Goal: Information Seeking & Learning: Learn about a topic

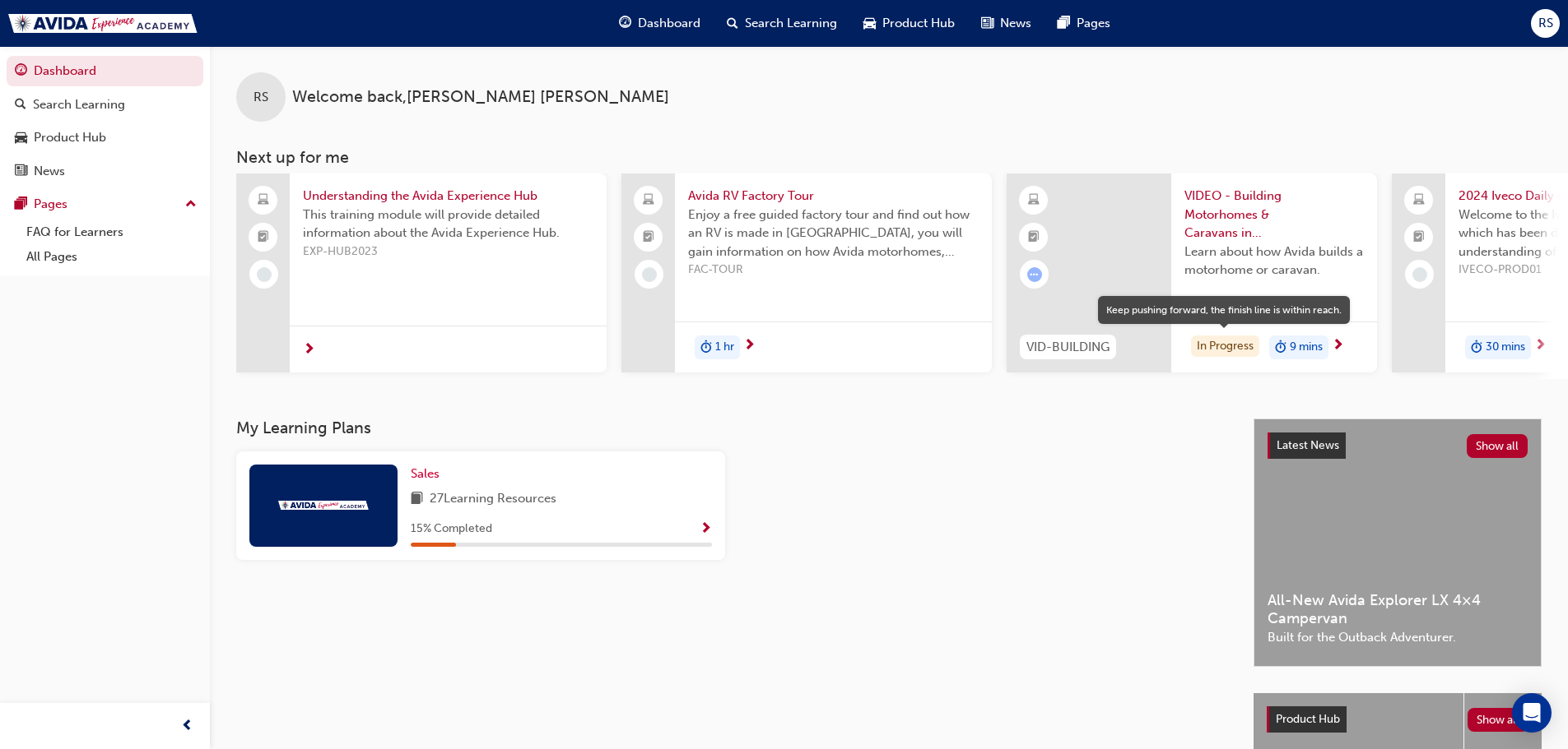
click at [1242, 345] on div "In Progress" at bounding box center [1224, 346] width 68 height 22
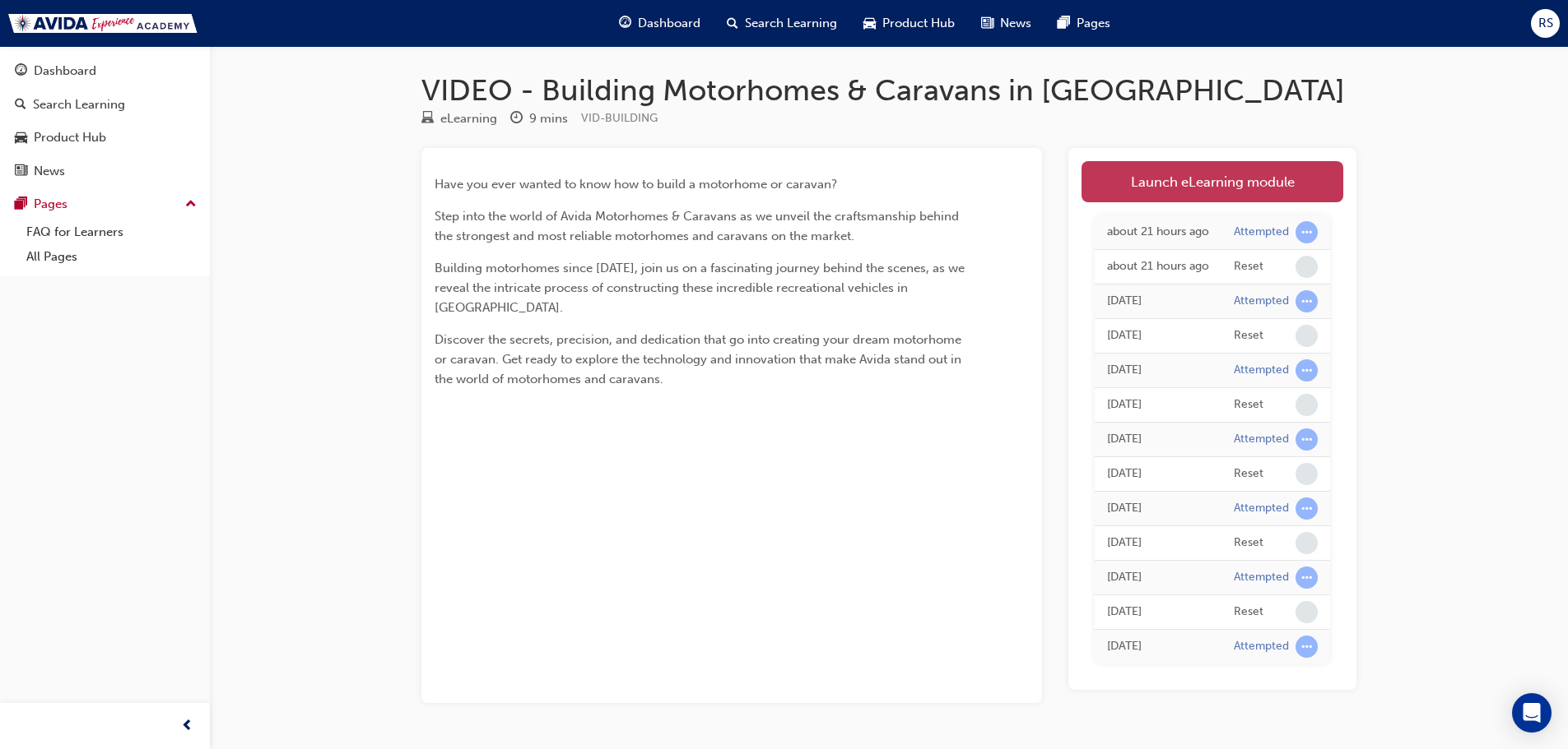
click at [1208, 178] on link "Launch eLearning module" at bounding box center [1212, 181] width 262 height 41
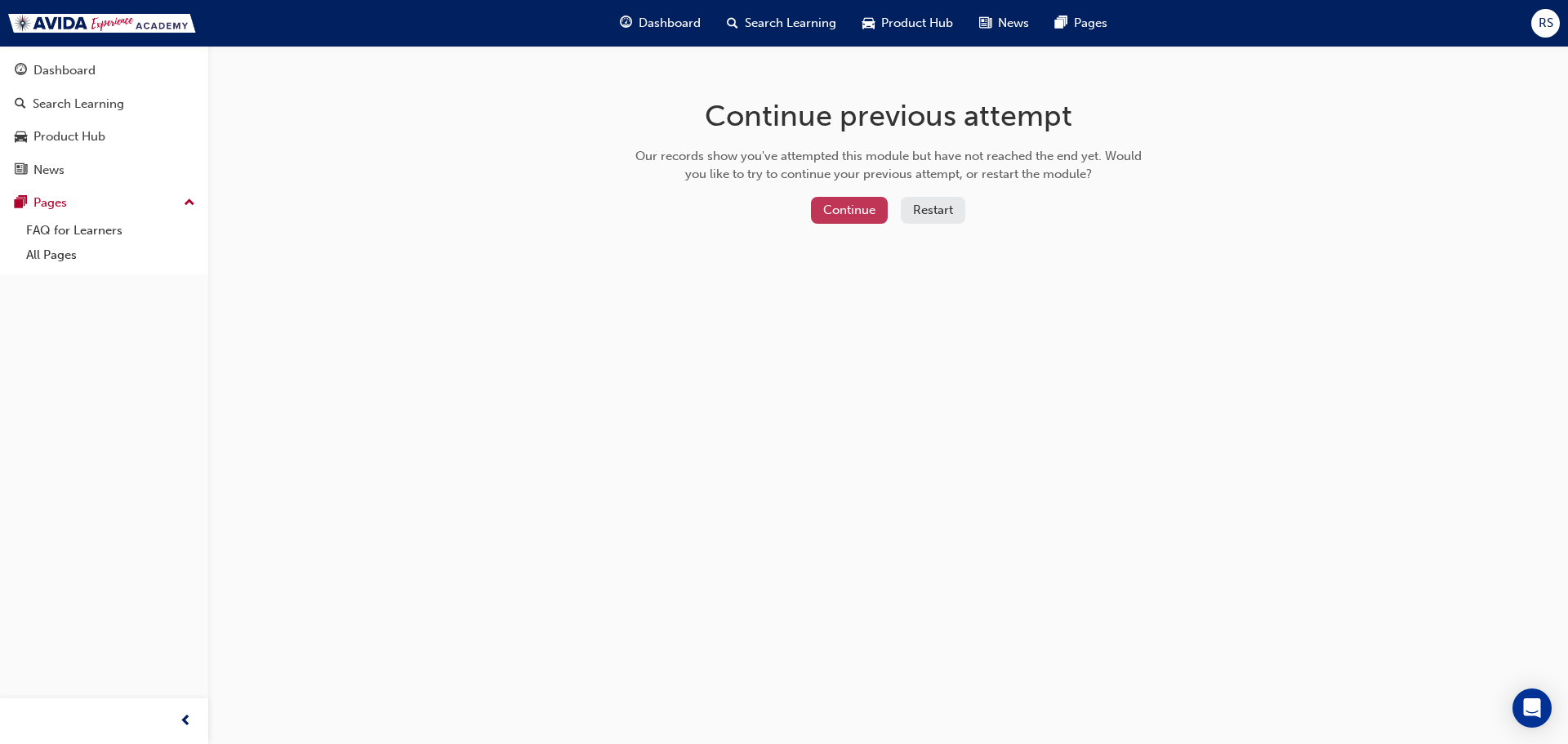
click at [864, 210] on button "Continue" at bounding box center [849, 211] width 77 height 27
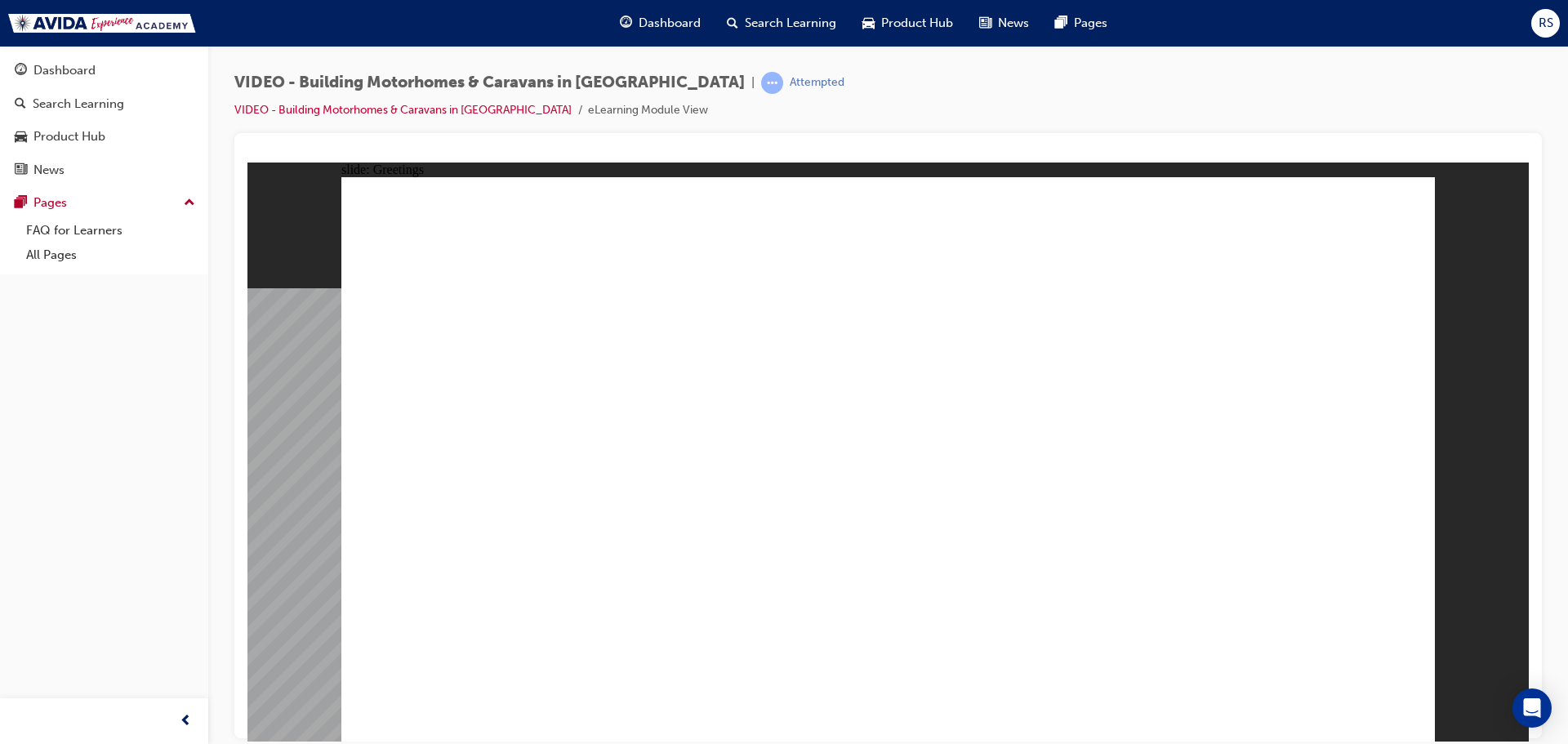
click at [1497, 414] on div "slide: Greetings Greetings Have you ever wanted to know how to build a motorhom…" at bounding box center [888, 452] width 1281 height 579
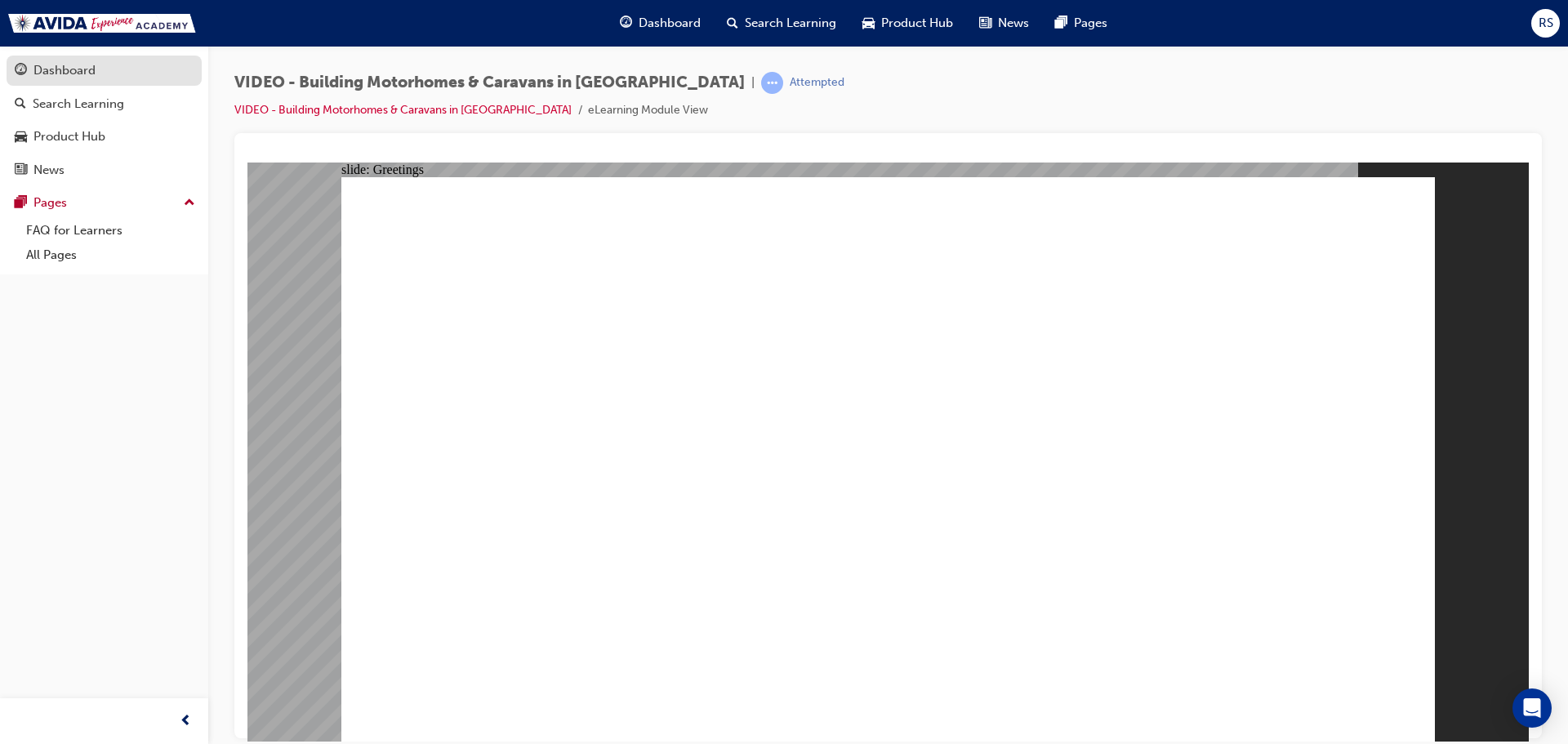
click at [69, 75] on div "Dashboard" at bounding box center [64, 70] width 62 height 19
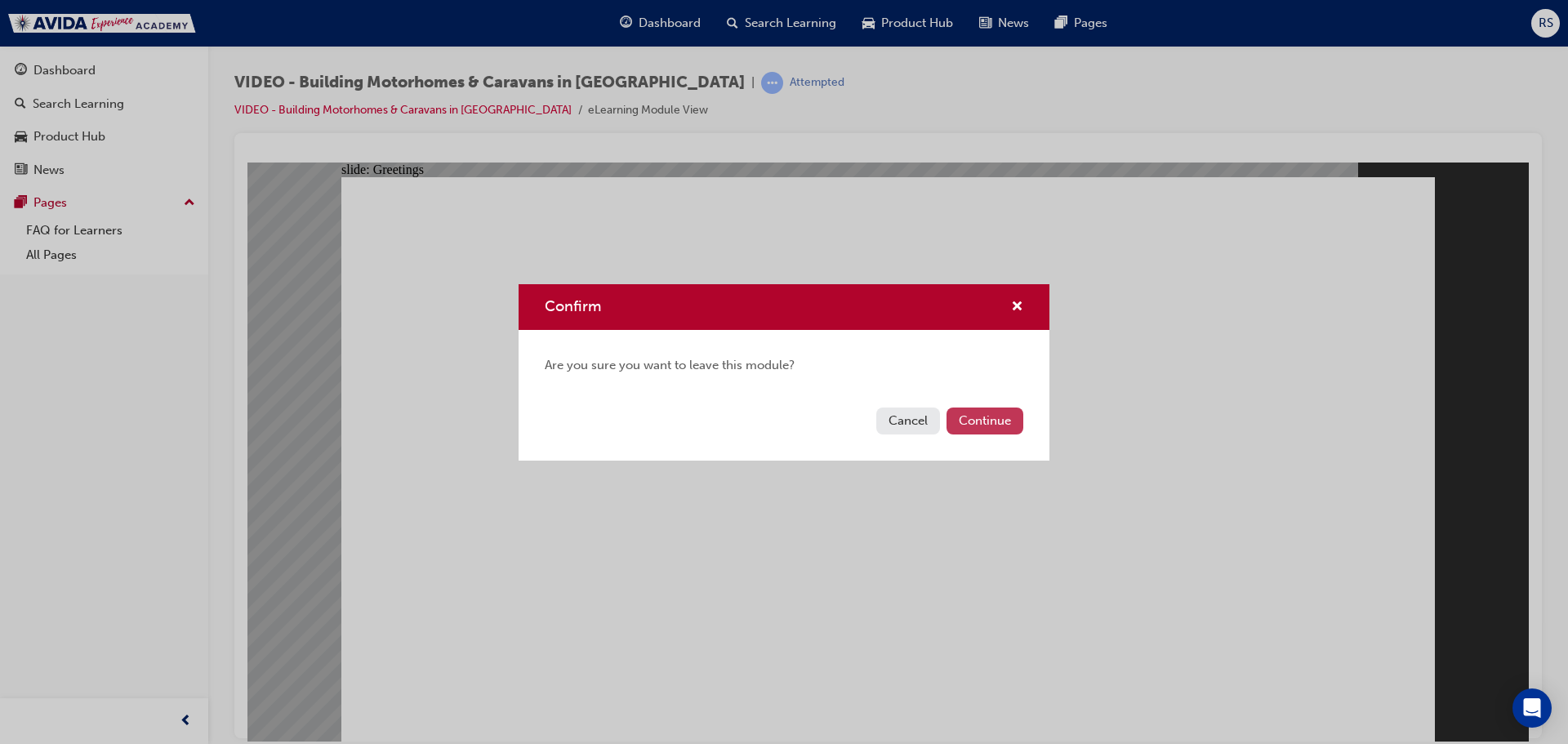
click at [990, 422] on button "Continue" at bounding box center [984, 421] width 77 height 27
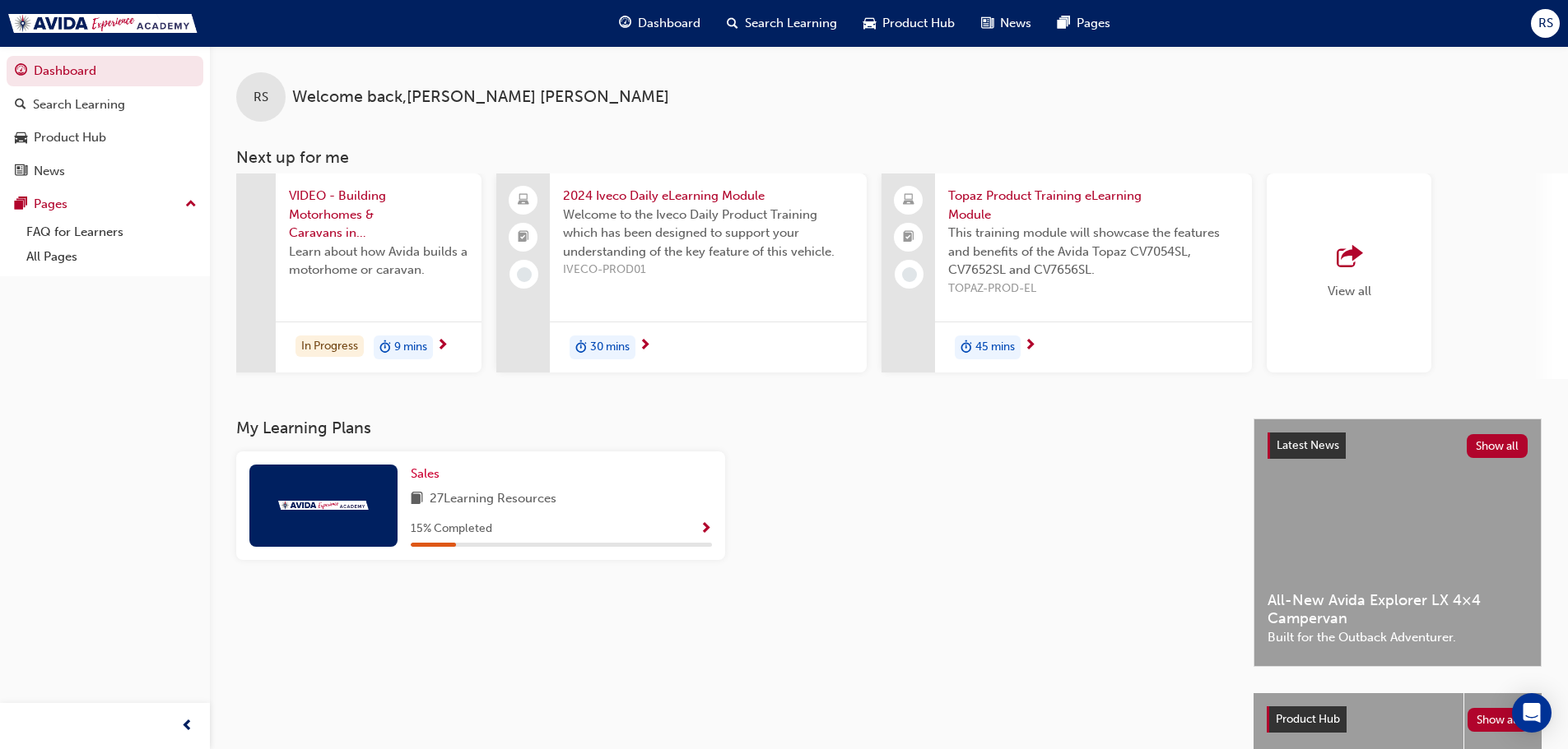
scroll to position [0, 911]
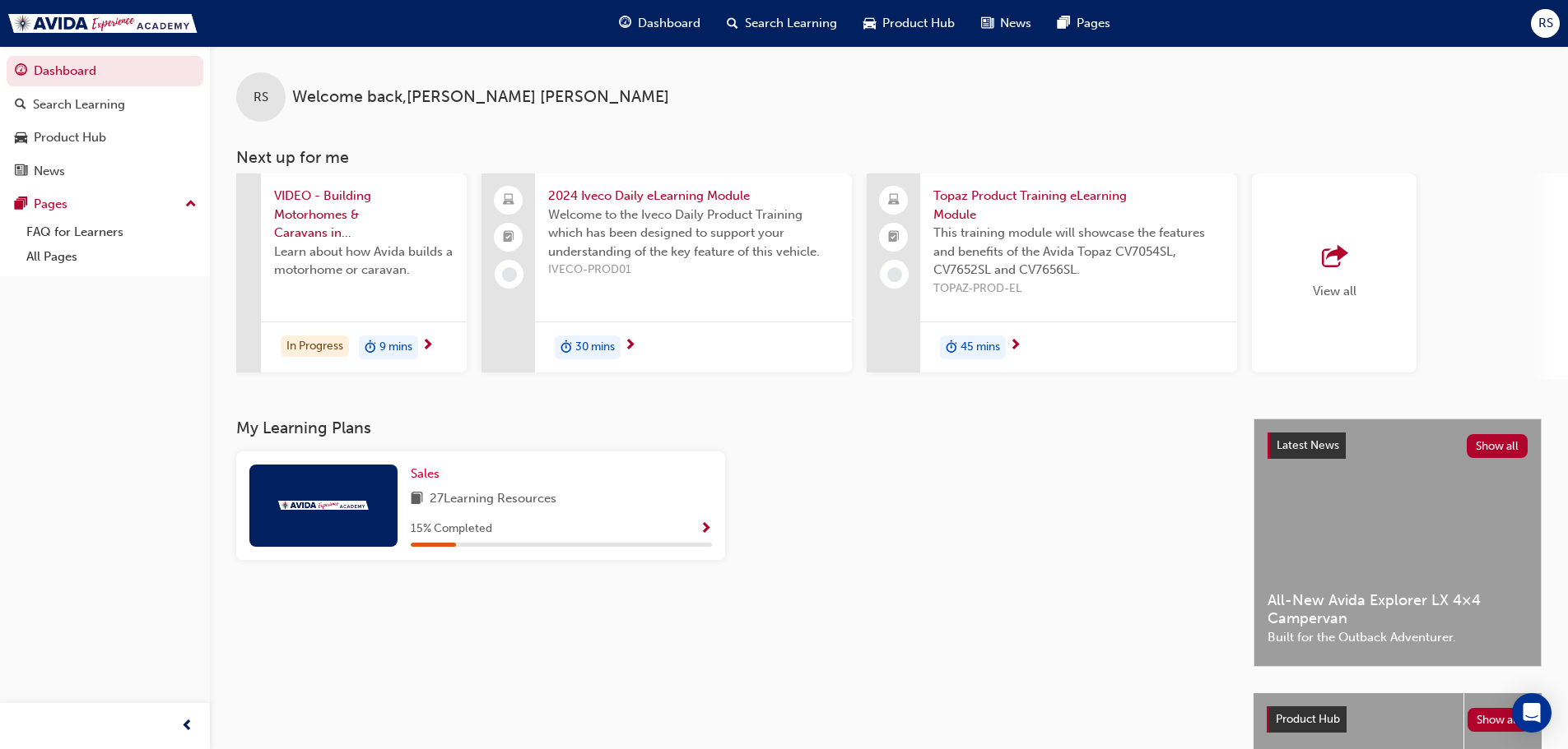
click at [1337, 251] on span "outbound-icon" at bounding box center [1335, 257] width 25 height 23
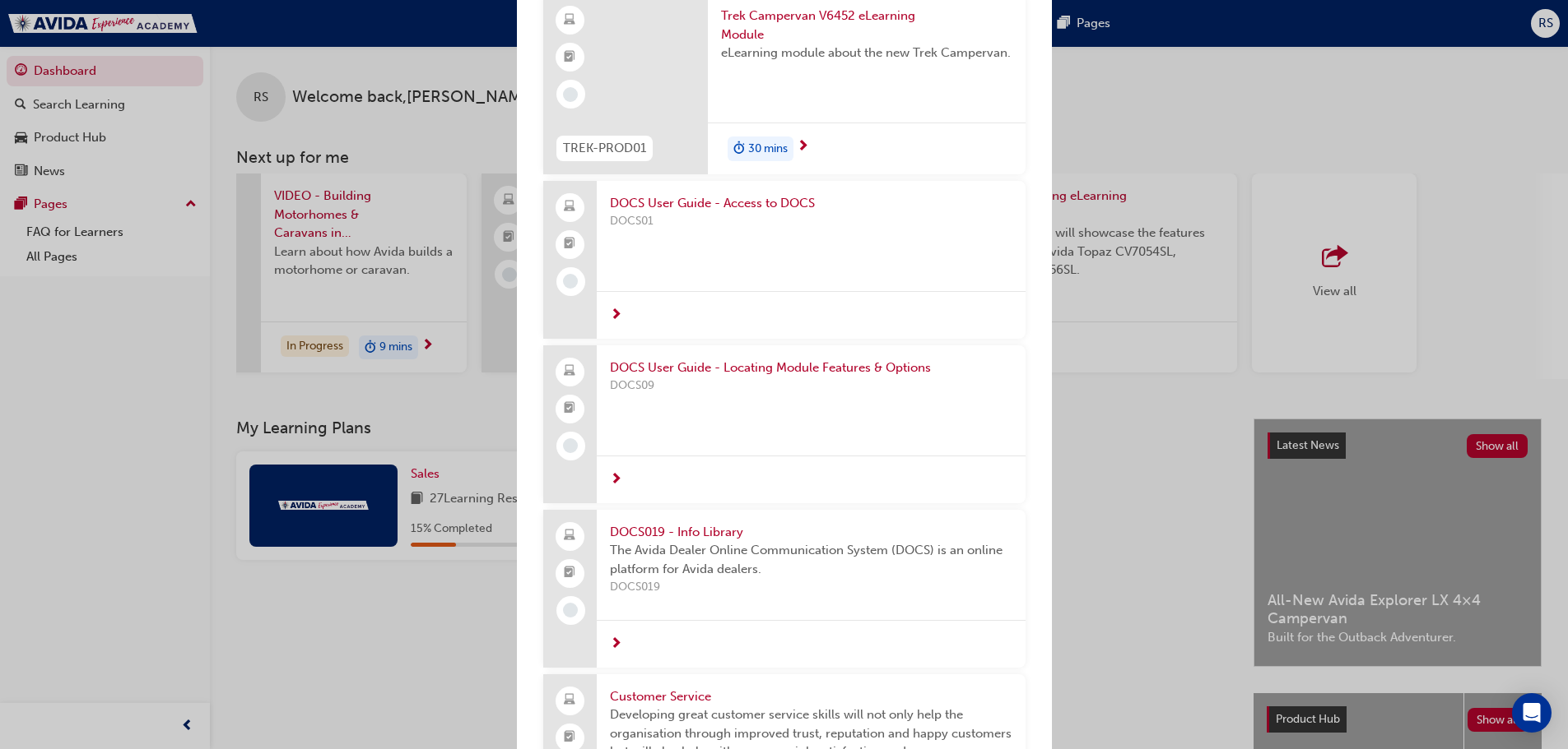
scroll to position [2633, 0]
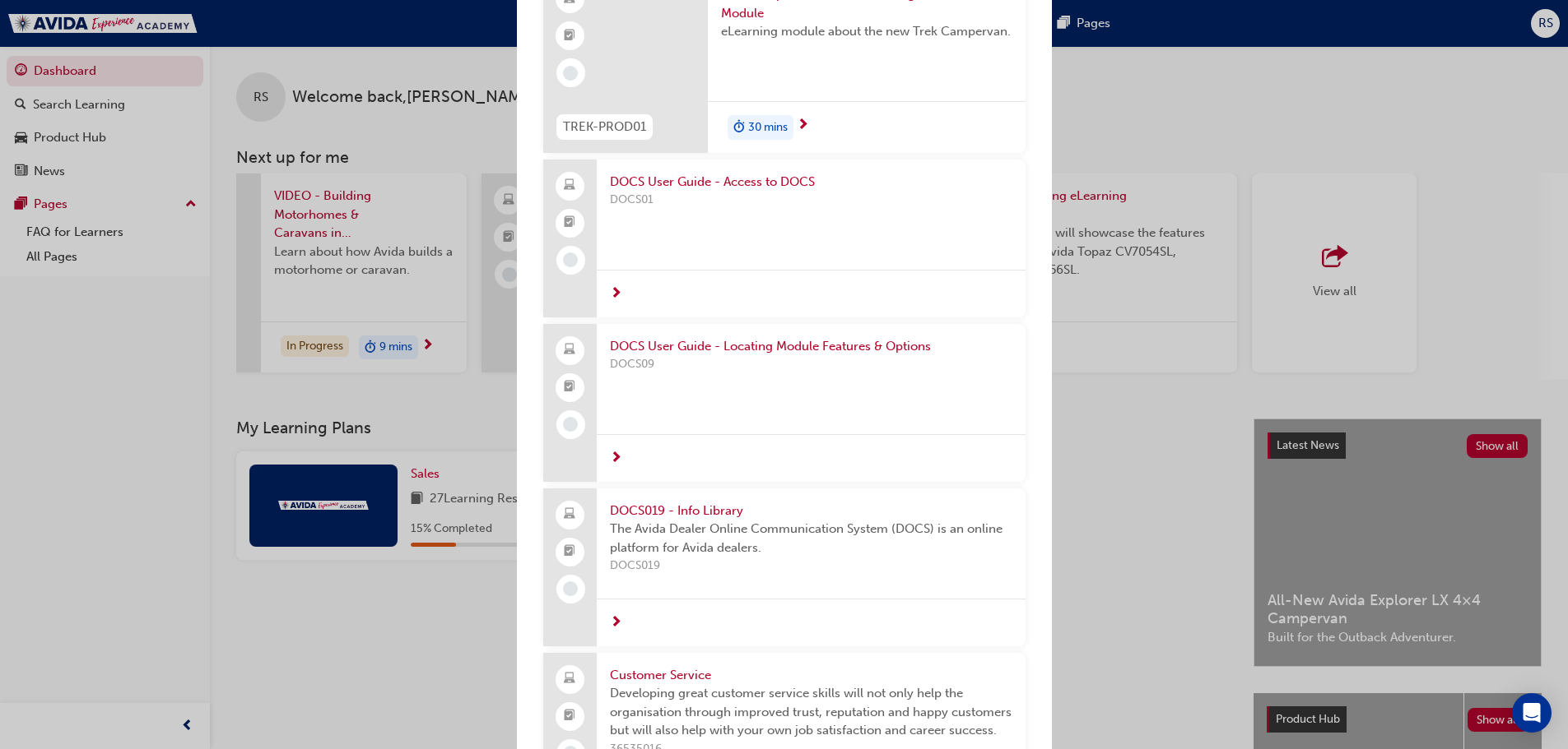
click at [615, 291] on span "next-icon" at bounding box center [616, 293] width 12 height 14
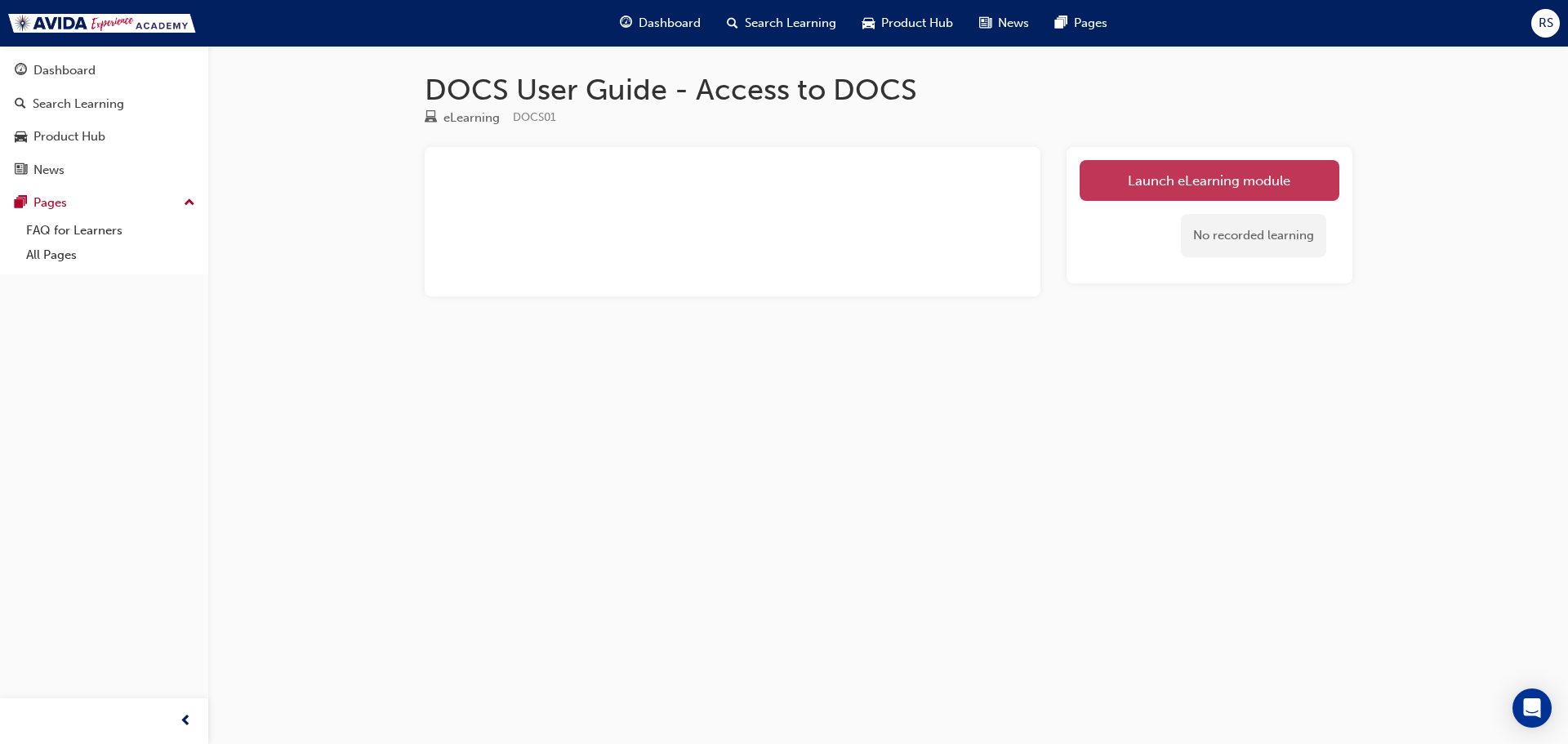
click at [1163, 181] on link "Launch eLearning module" at bounding box center [1209, 180] width 260 height 41
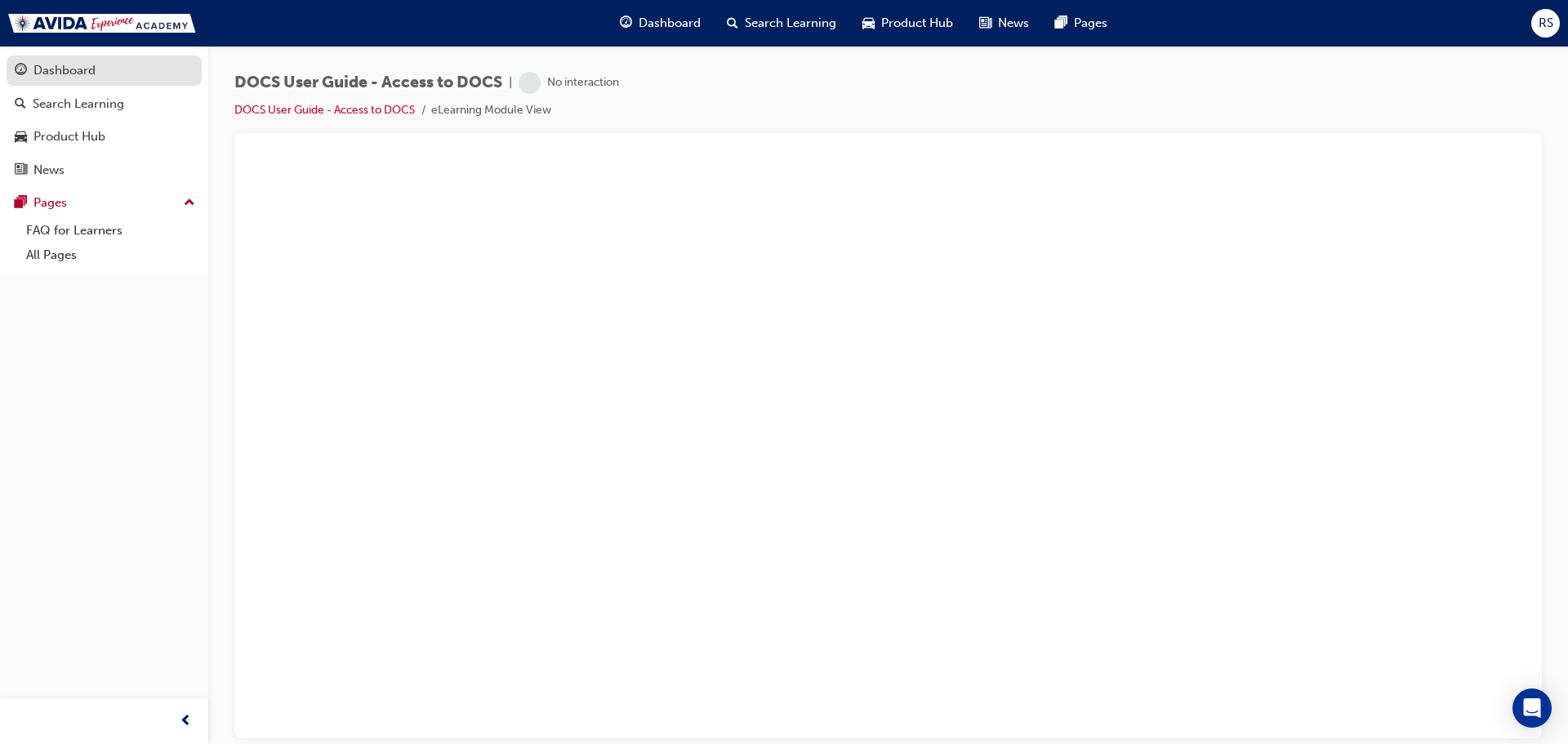
click at [56, 79] on div "Dashboard" at bounding box center [64, 70] width 62 height 19
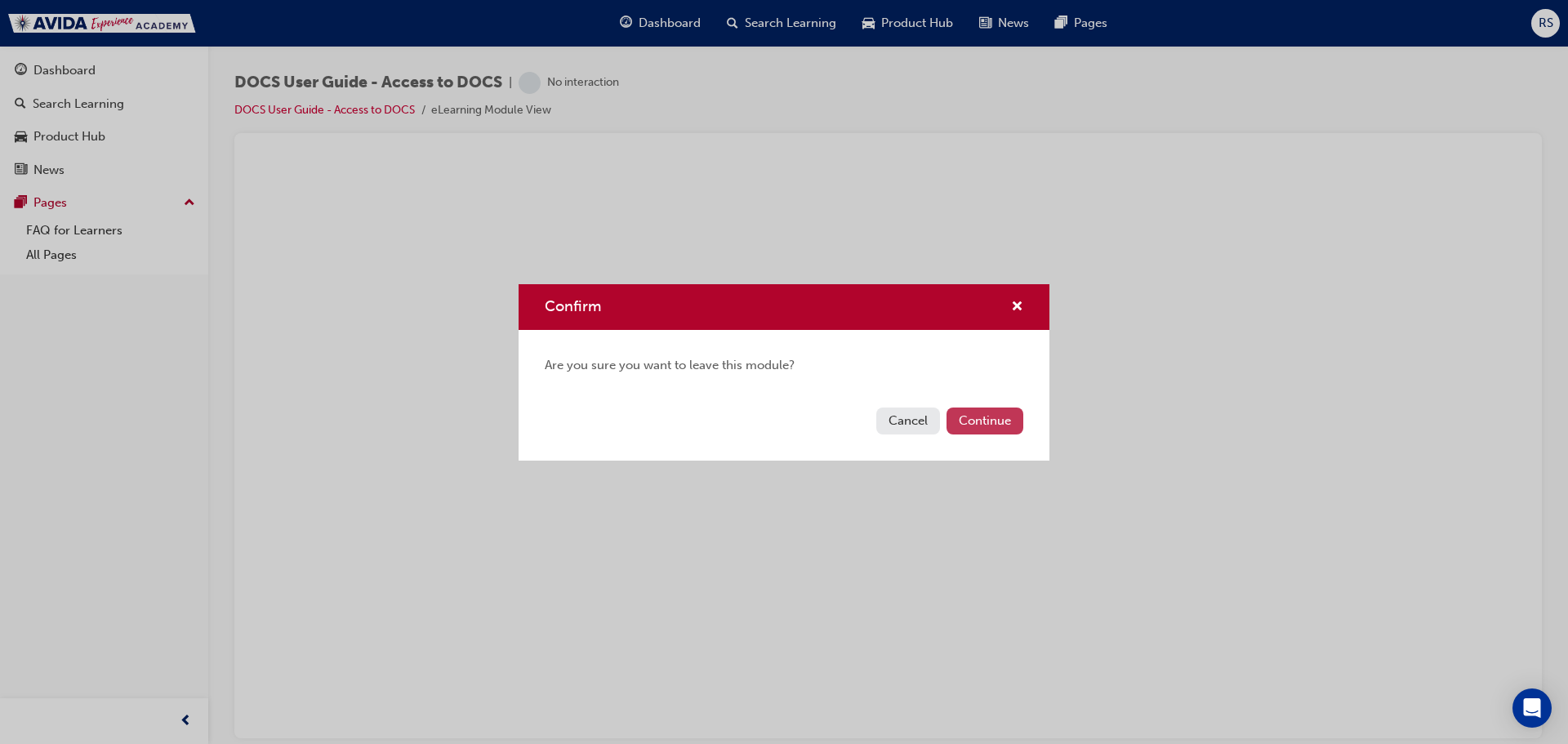
click at [981, 420] on button "Continue" at bounding box center [984, 421] width 77 height 27
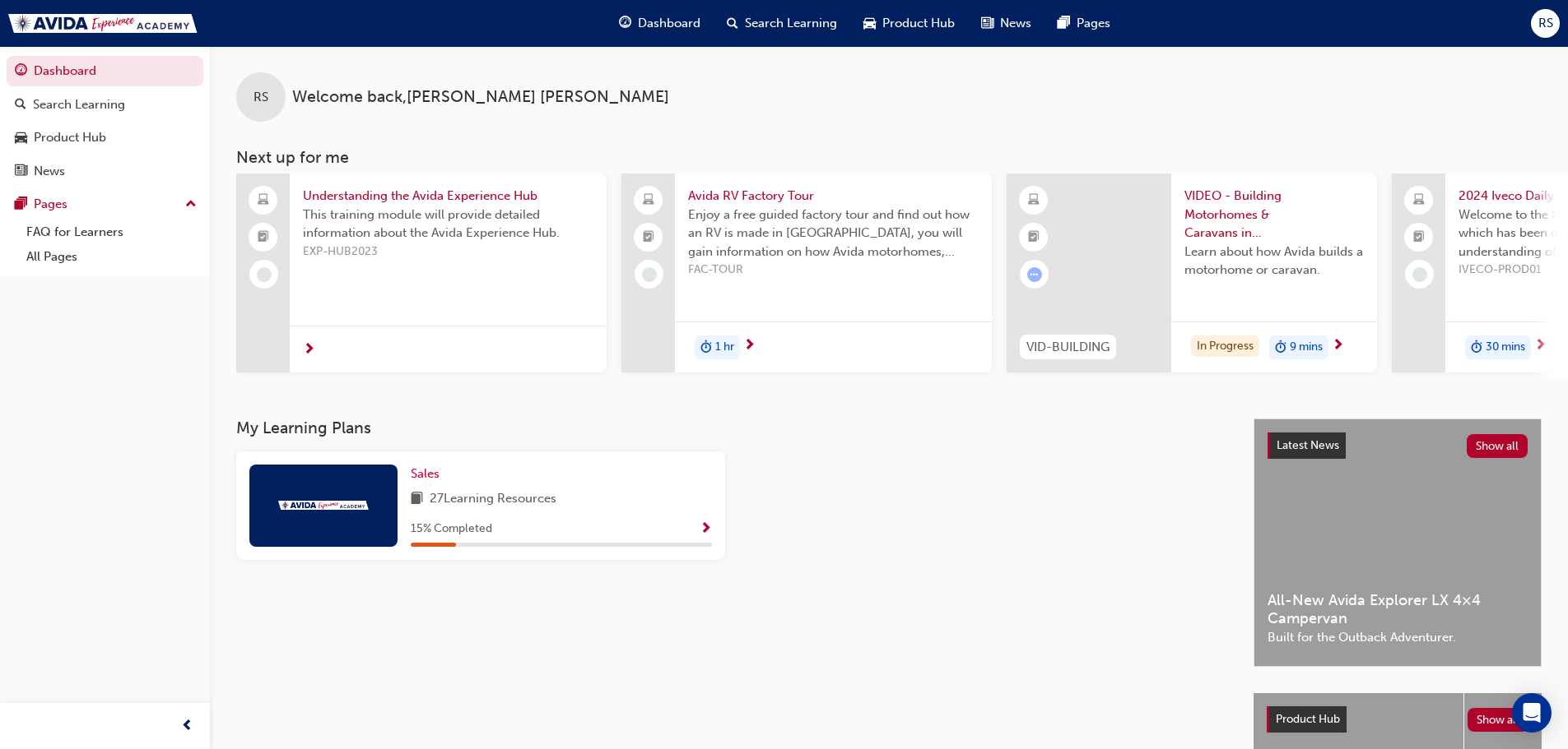
scroll to position [0, 977]
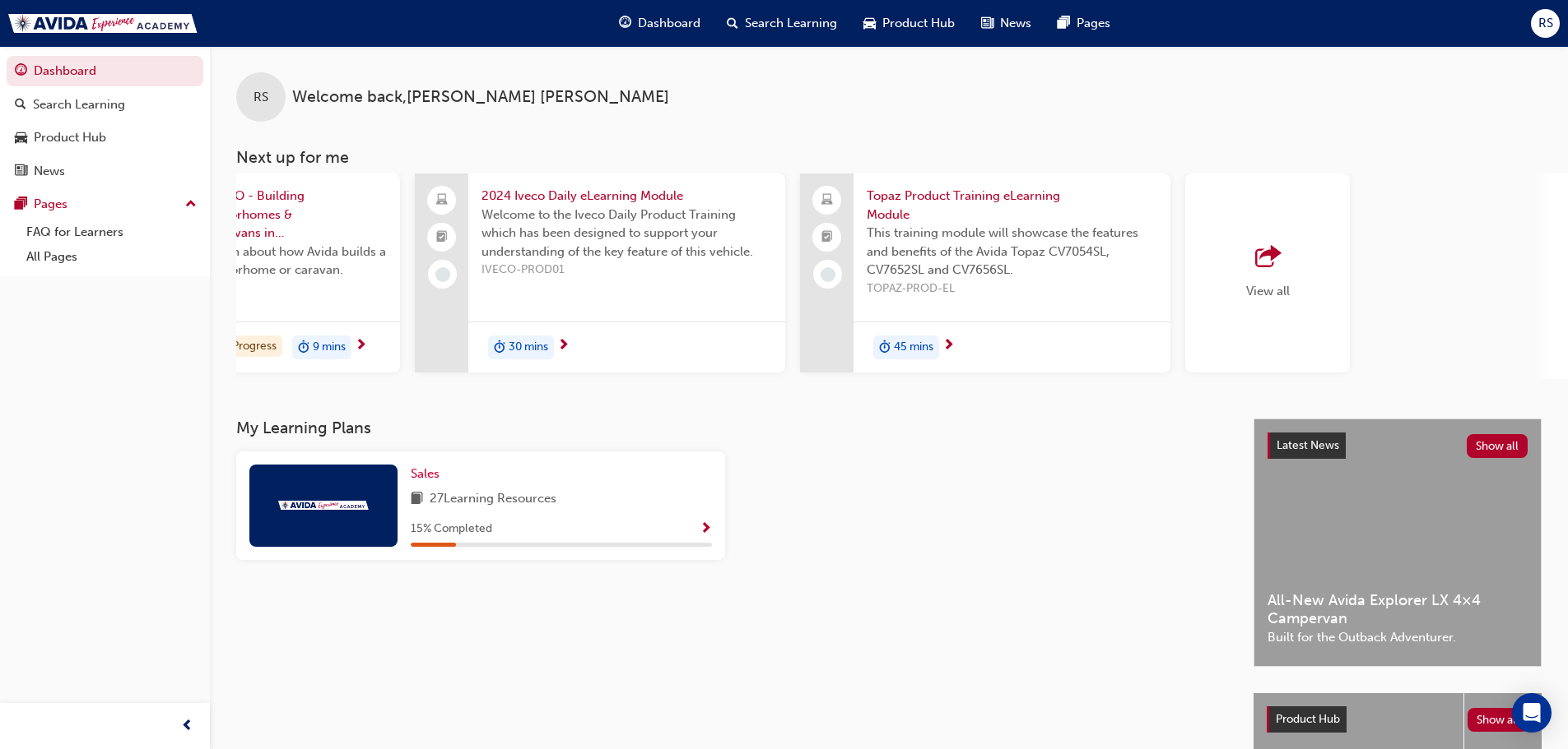
click at [1270, 252] on span "outbound-icon" at bounding box center [1268, 257] width 25 height 23
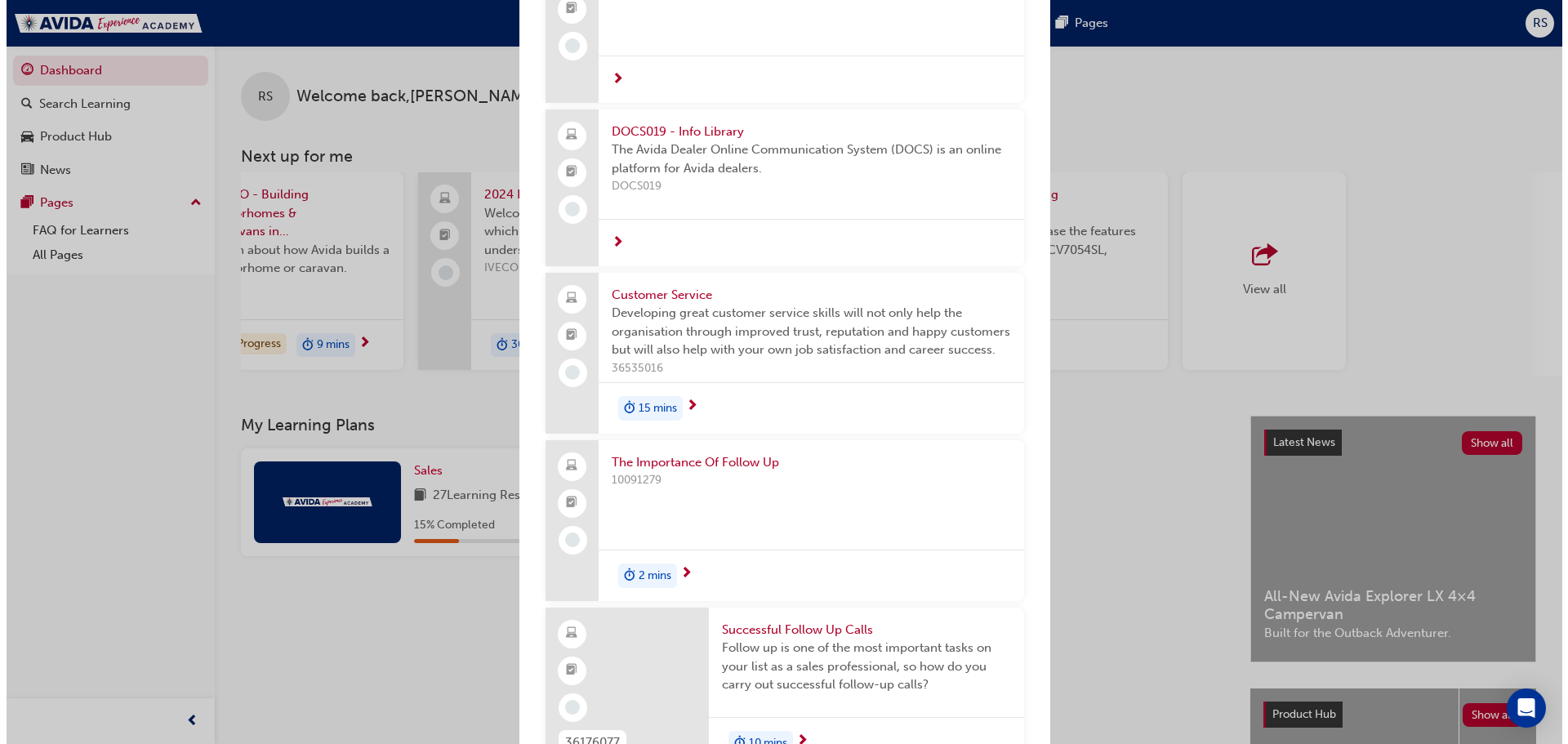
scroll to position [3106, 0]
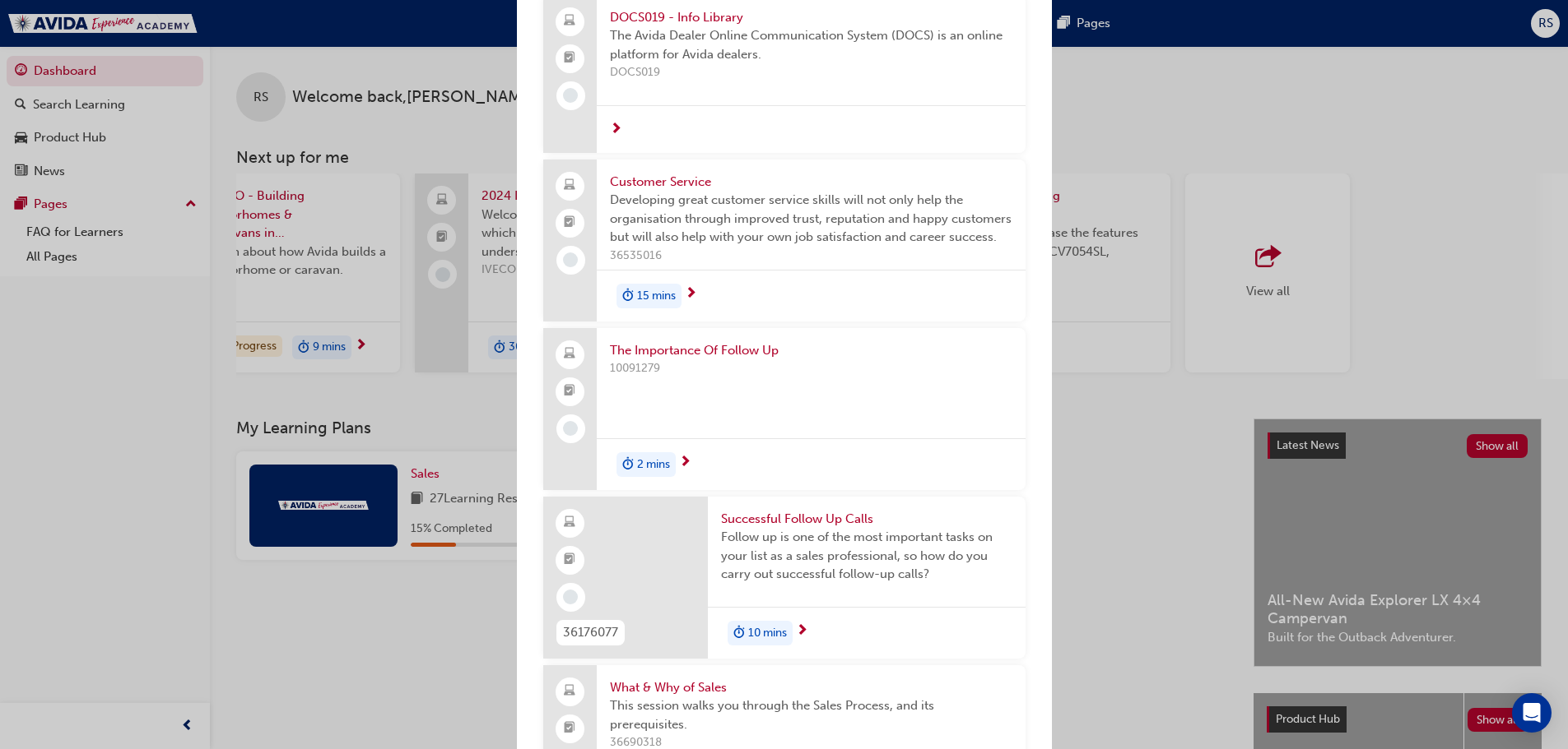
click at [712, 355] on span "The Importance Of Follow Up" at bounding box center [811, 351] width 402 height 19
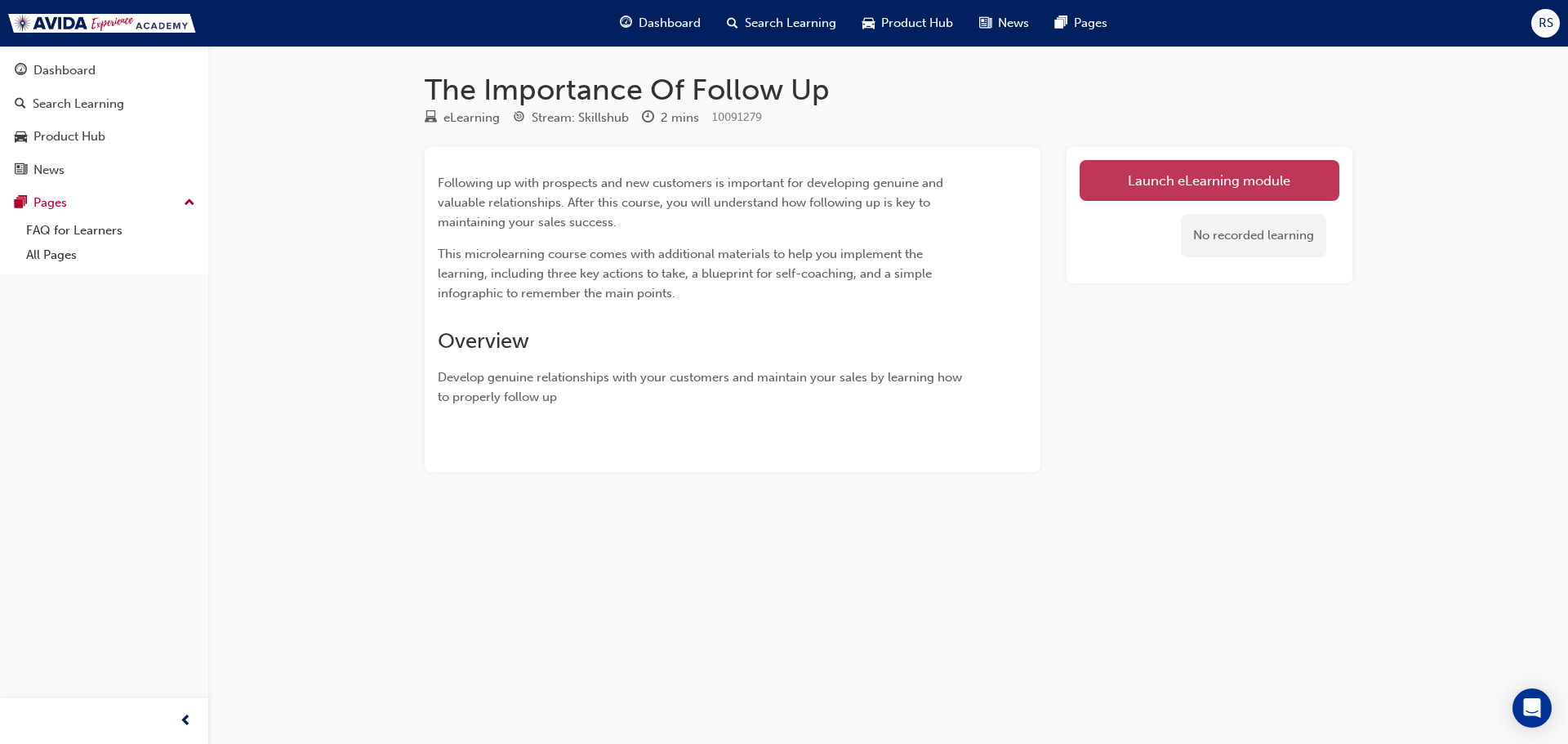
click at [1097, 183] on link "Launch eLearning module" at bounding box center [1209, 180] width 260 height 41
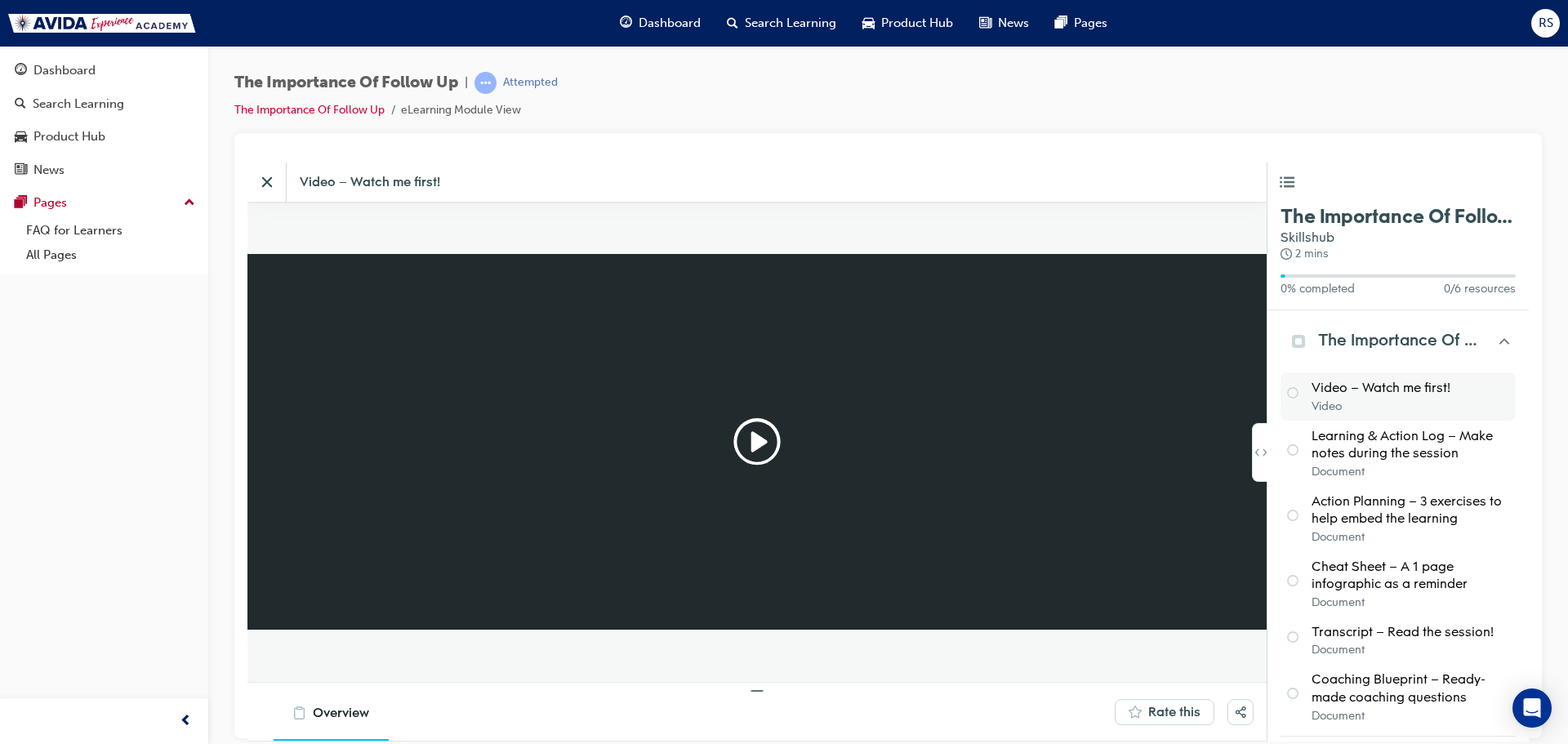
scroll to position [1194, 1836]
click at [758, 440] on icon "Play" at bounding box center [760, 441] width 13 height 17
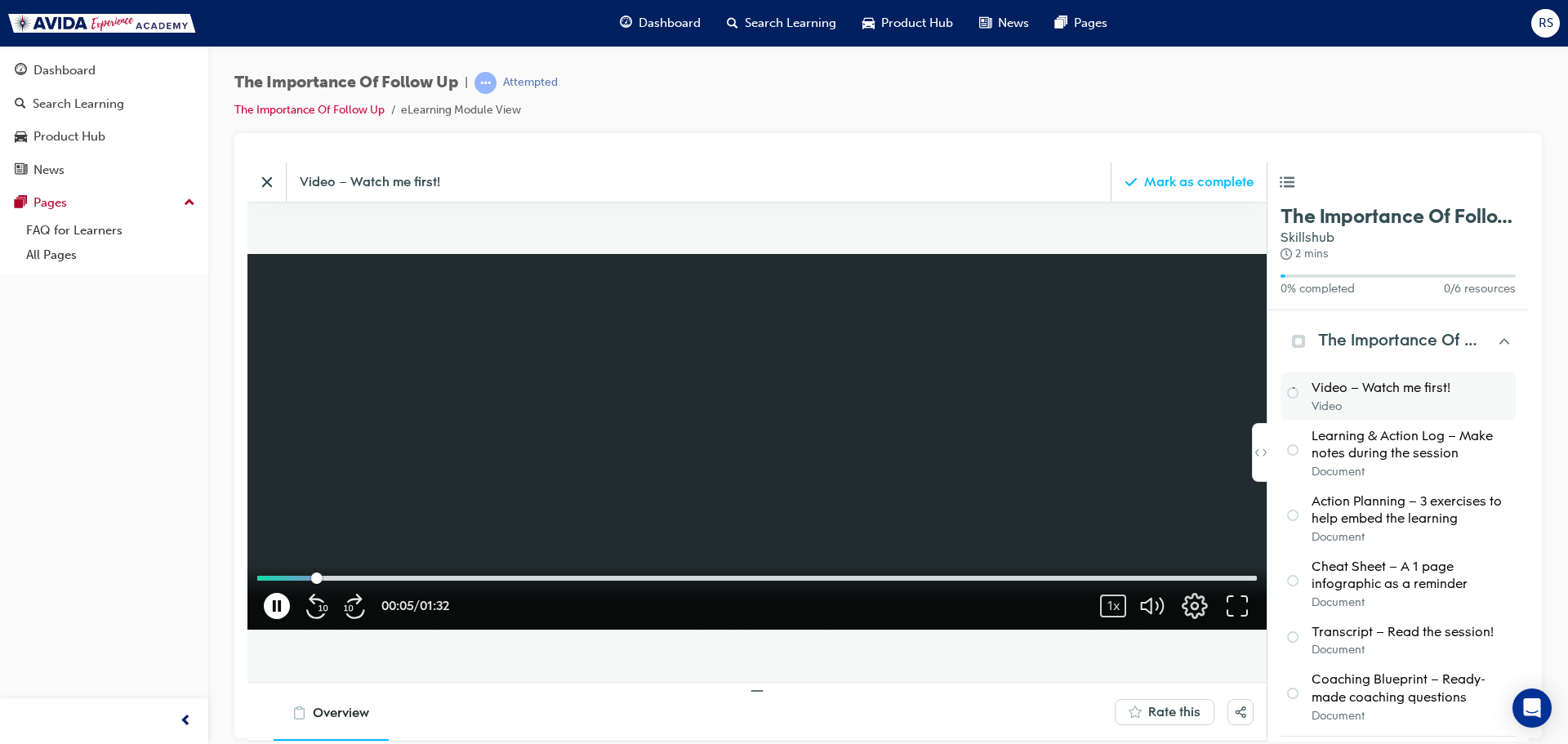
click at [269, 608] on icon "button" at bounding box center [276, 605] width 26 height 26
click at [274, 609] on icon "button" at bounding box center [277, 606] width 9 height 10
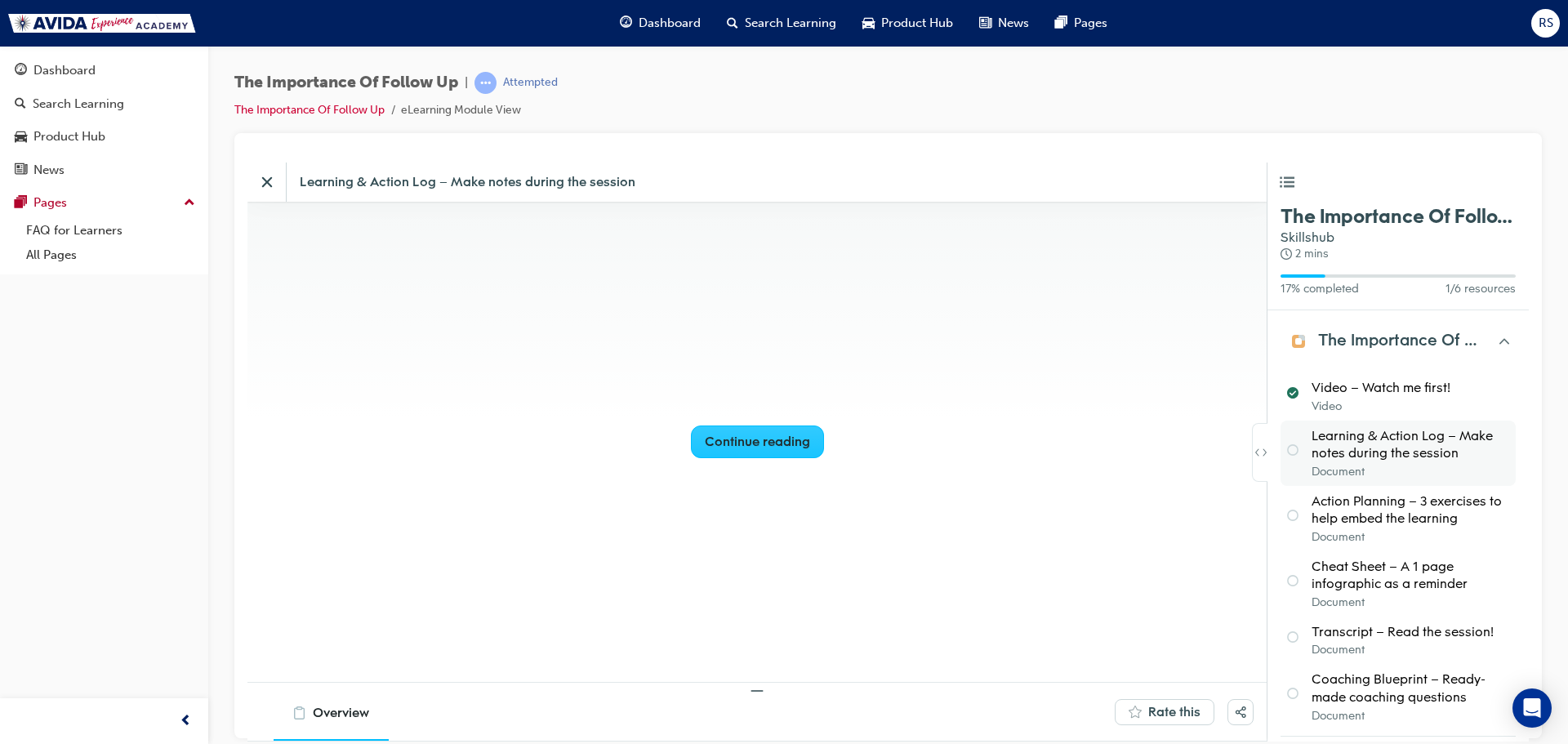
click at [731, 443] on div "Continue reading" at bounding box center [757, 441] width 106 height 18
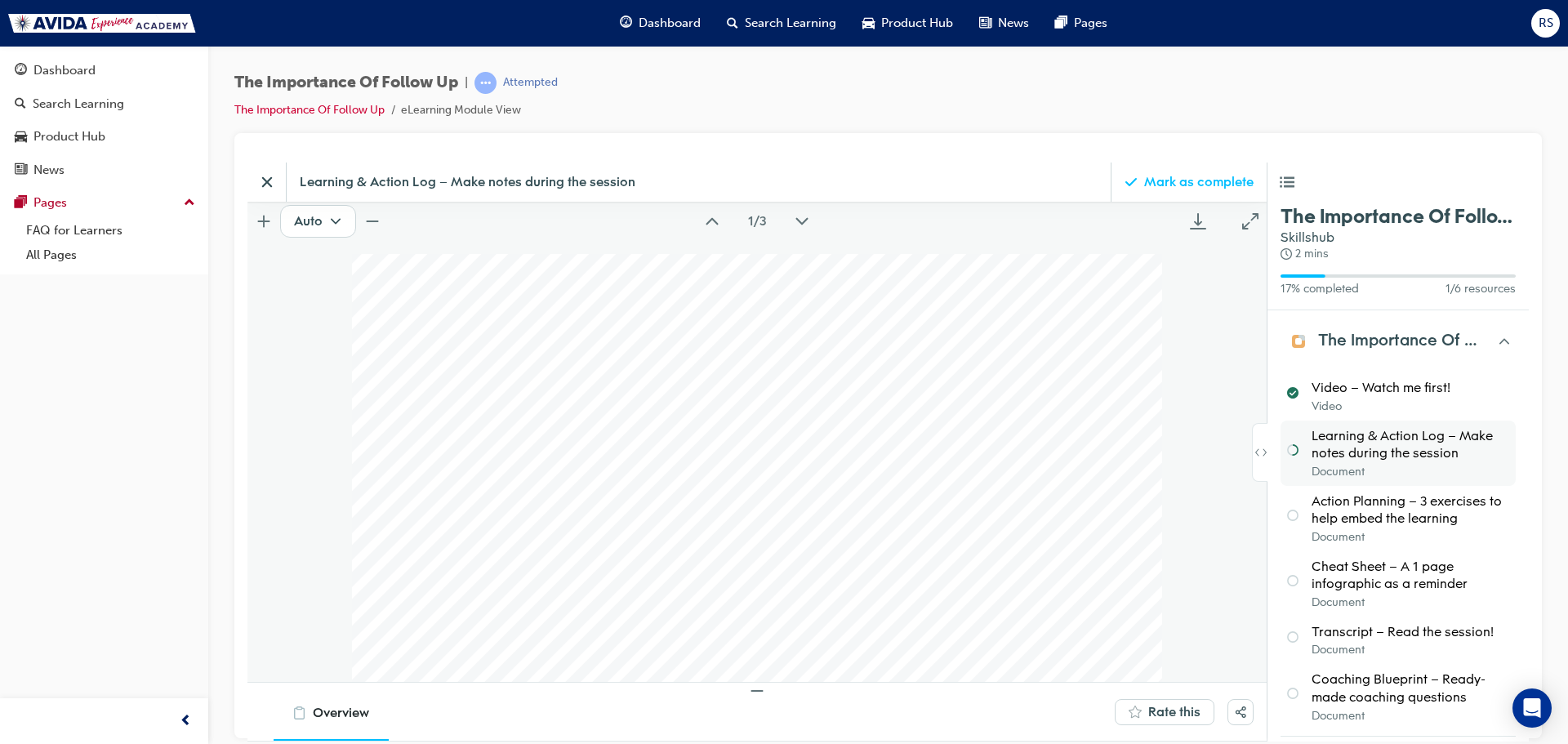
scroll to position [0, 0]
click at [807, 219] on icon "Next page" at bounding box center [802, 221] width 12 height 8
click at [808, 219] on icon "Next page" at bounding box center [803, 220] width 16 height 16
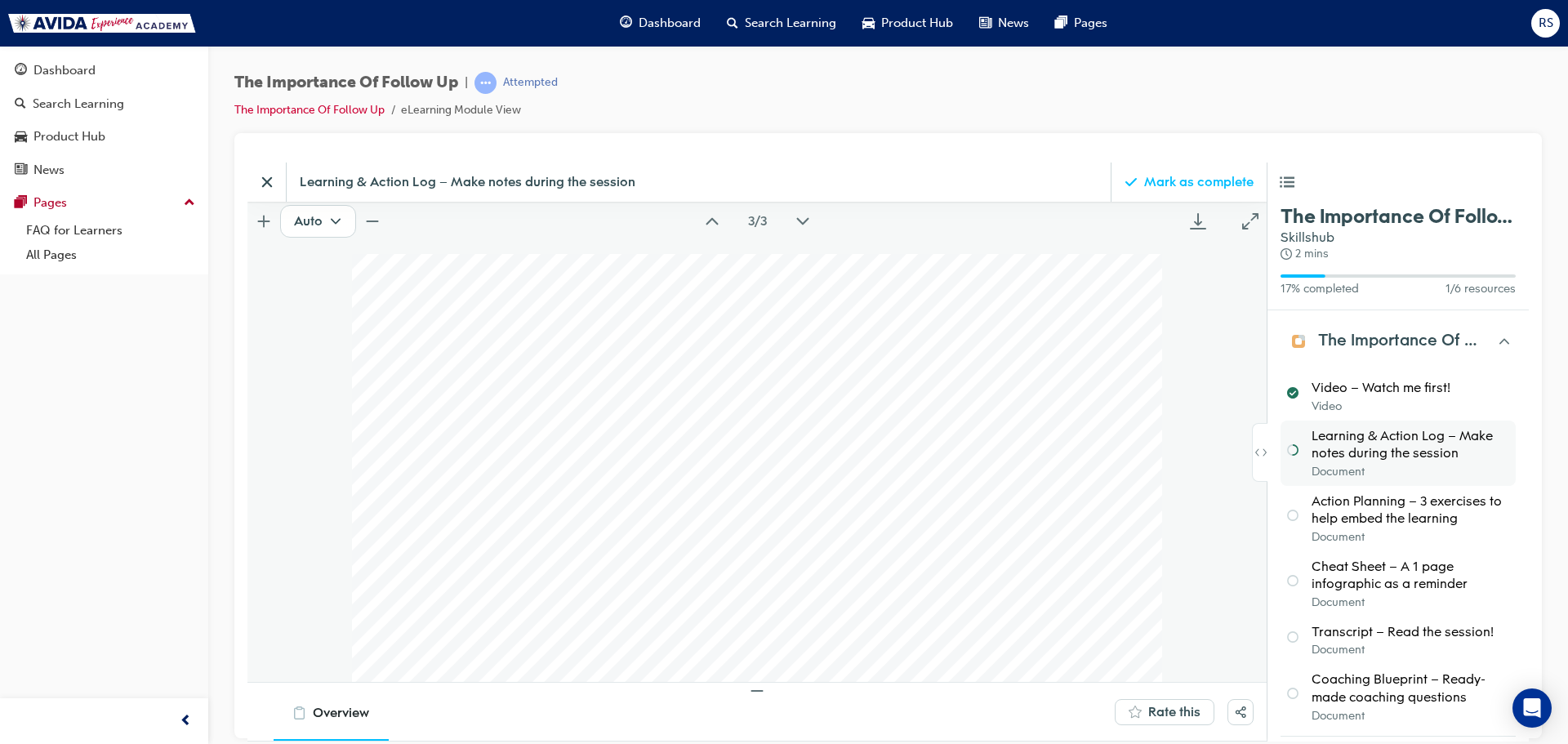
click at [808, 219] on icon "Next page" at bounding box center [803, 220] width 16 height 16
click at [721, 486] on div "Mark as complete" at bounding box center [757, 483] width 109 height 18
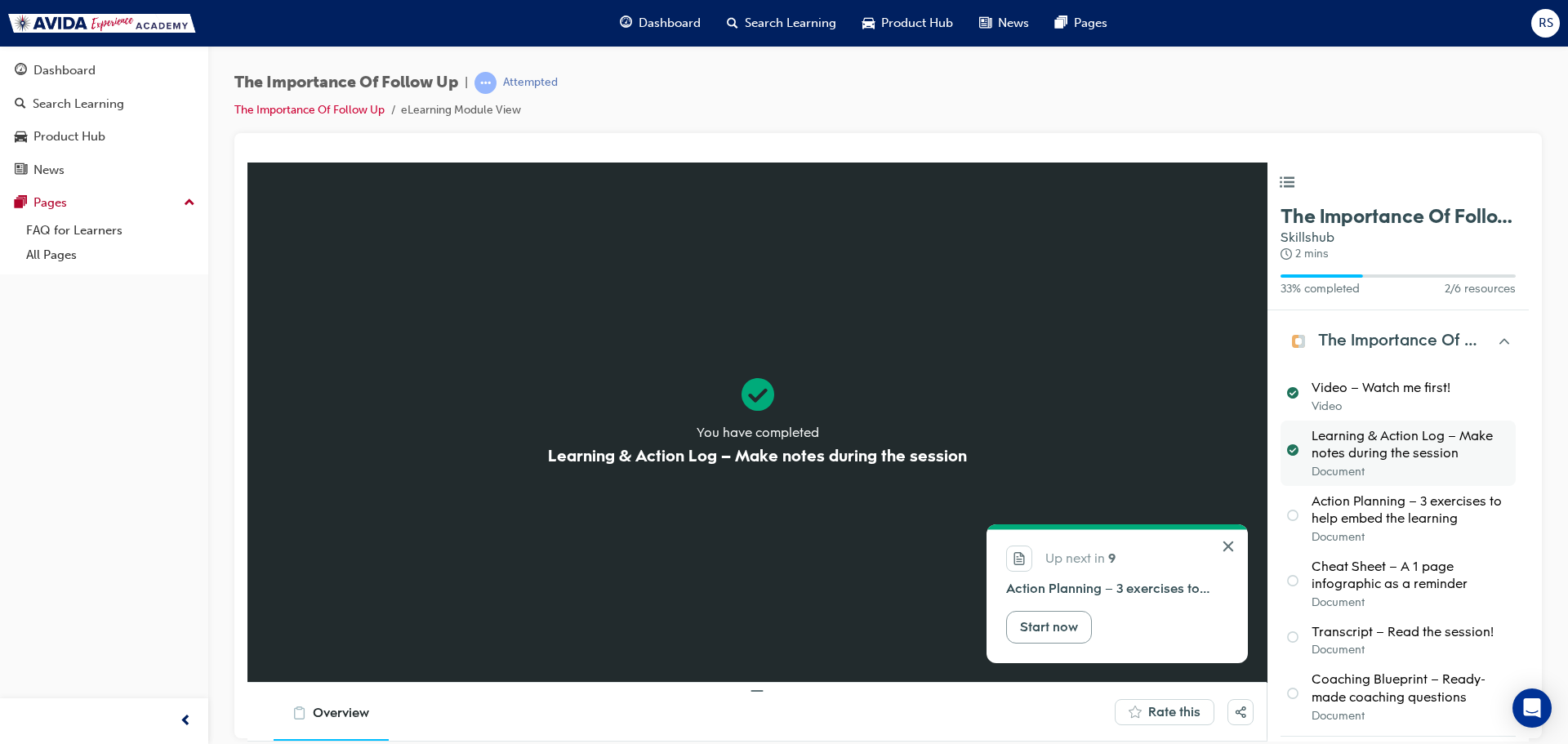
click at [1050, 628] on div "Start now" at bounding box center [1048, 627] width 58 height 18
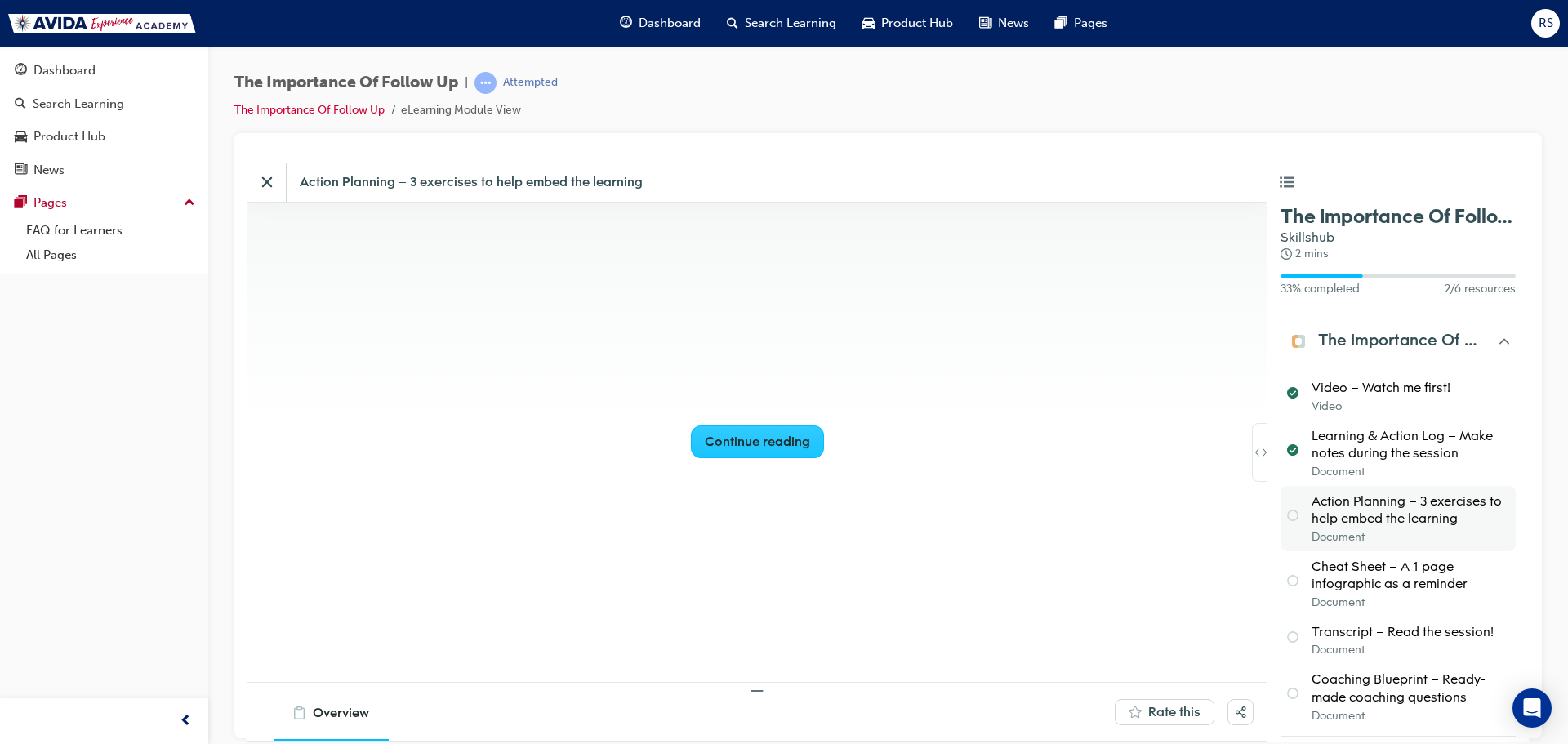
click at [790, 438] on div "Continue reading" at bounding box center [757, 441] width 106 height 18
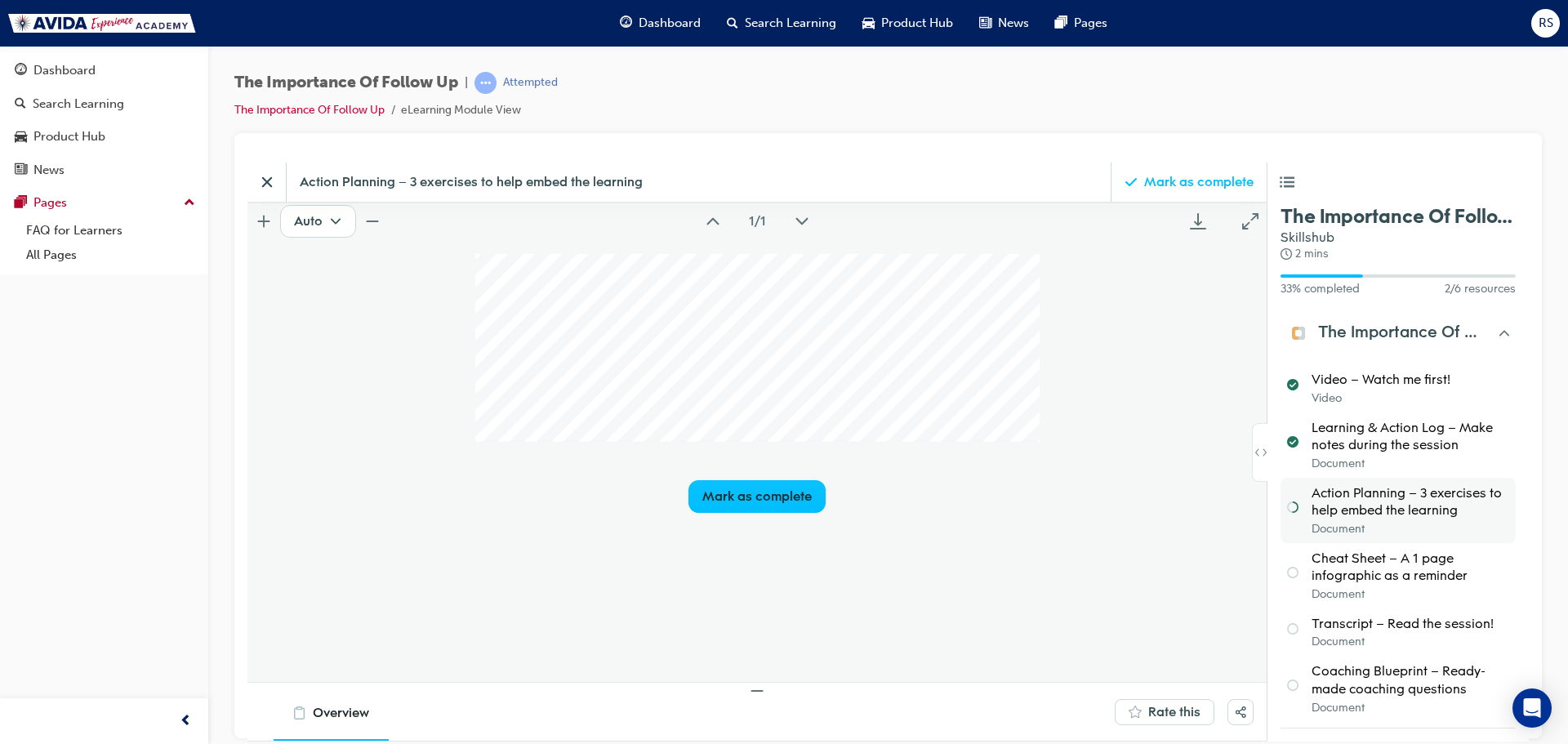
scroll to position [245, 0]
click at [713, 486] on div "Mark as complete" at bounding box center [757, 488] width 109 height 18
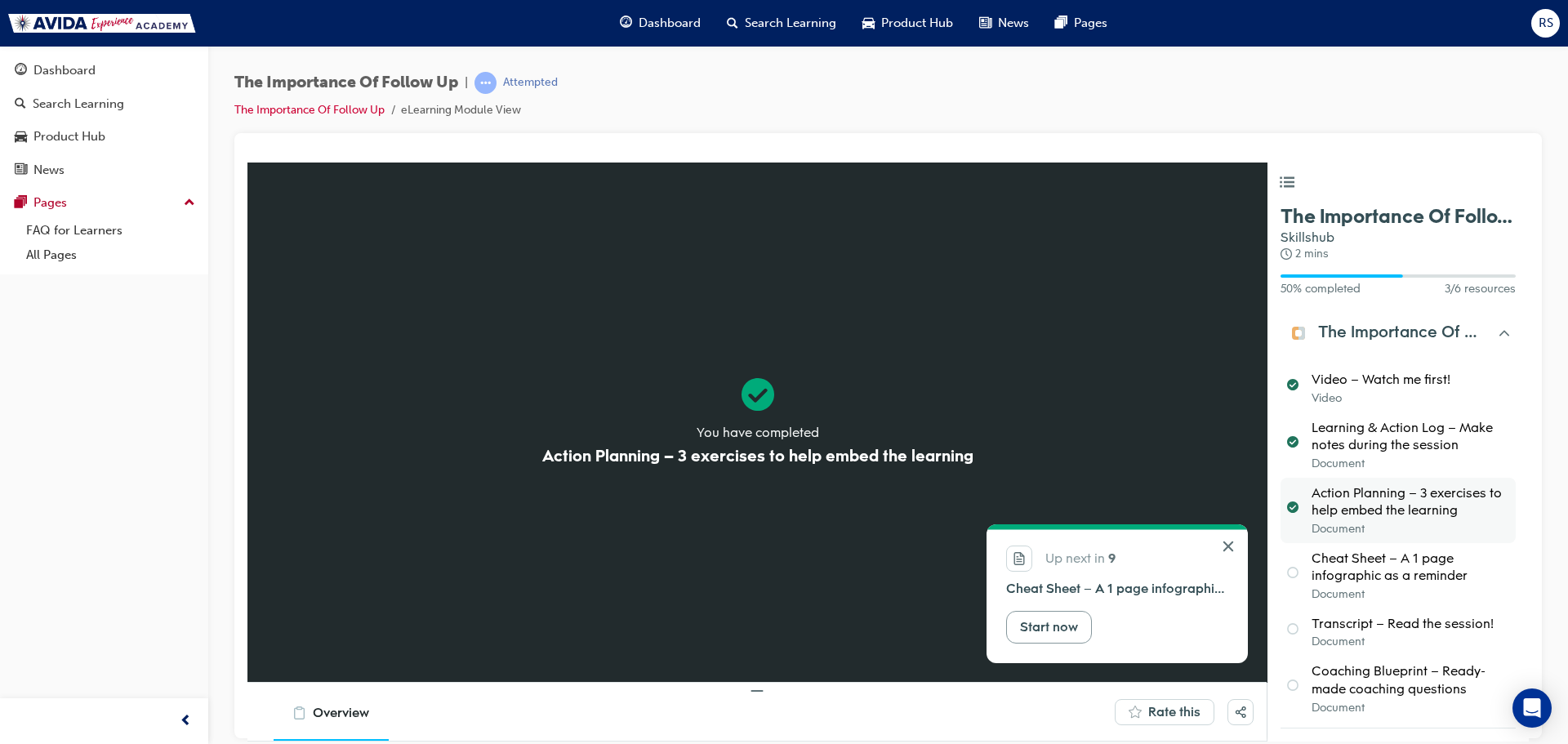
click at [1030, 618] on div "Start now" at bounding box center [1048, 627] width 58 height 18
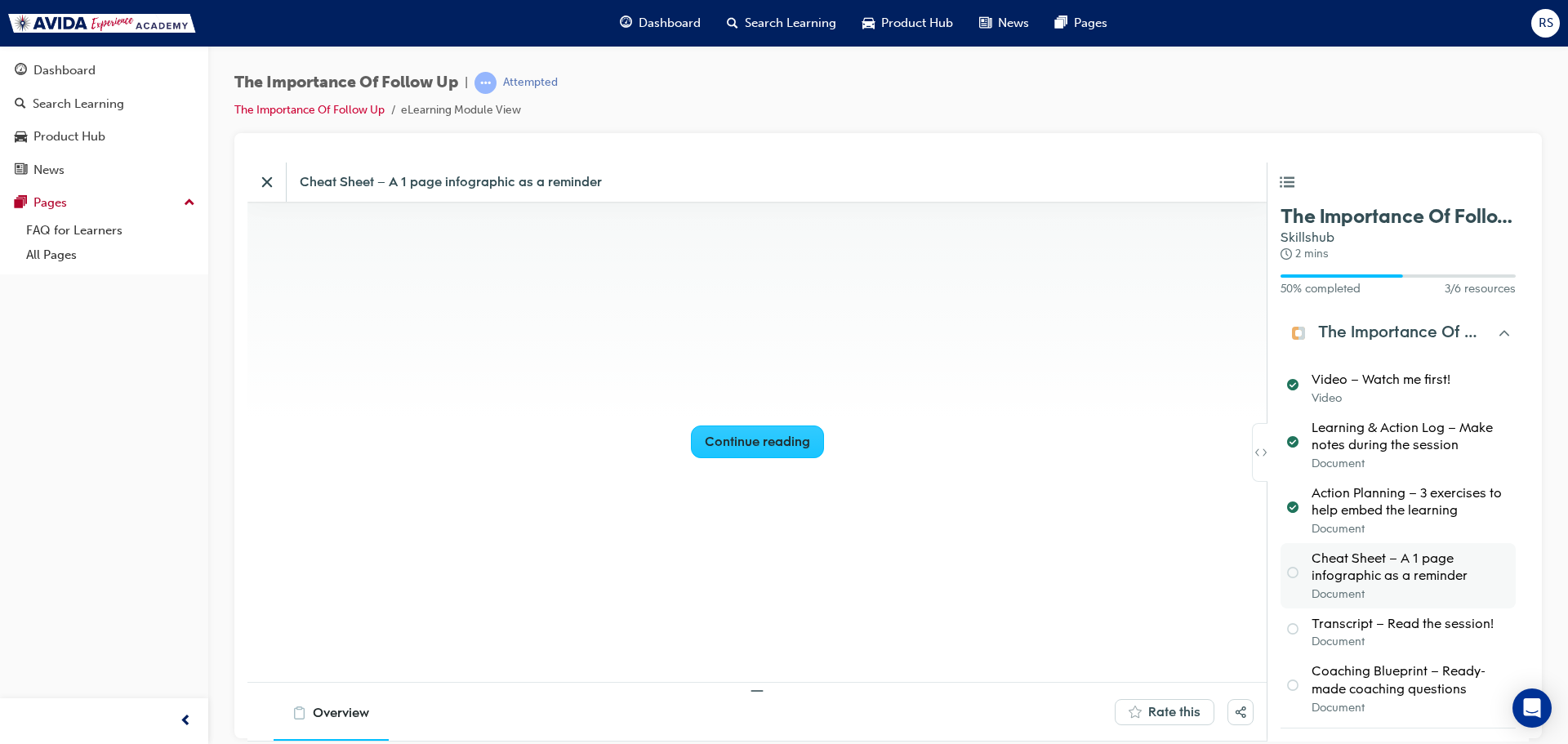
click at [716, 446] on div "Continue reading" at bounding box center [757, 441] width 106 height 18
click at [760, 443] on div "Continue reading" at bounding box center [757, 441] width 106 height 18
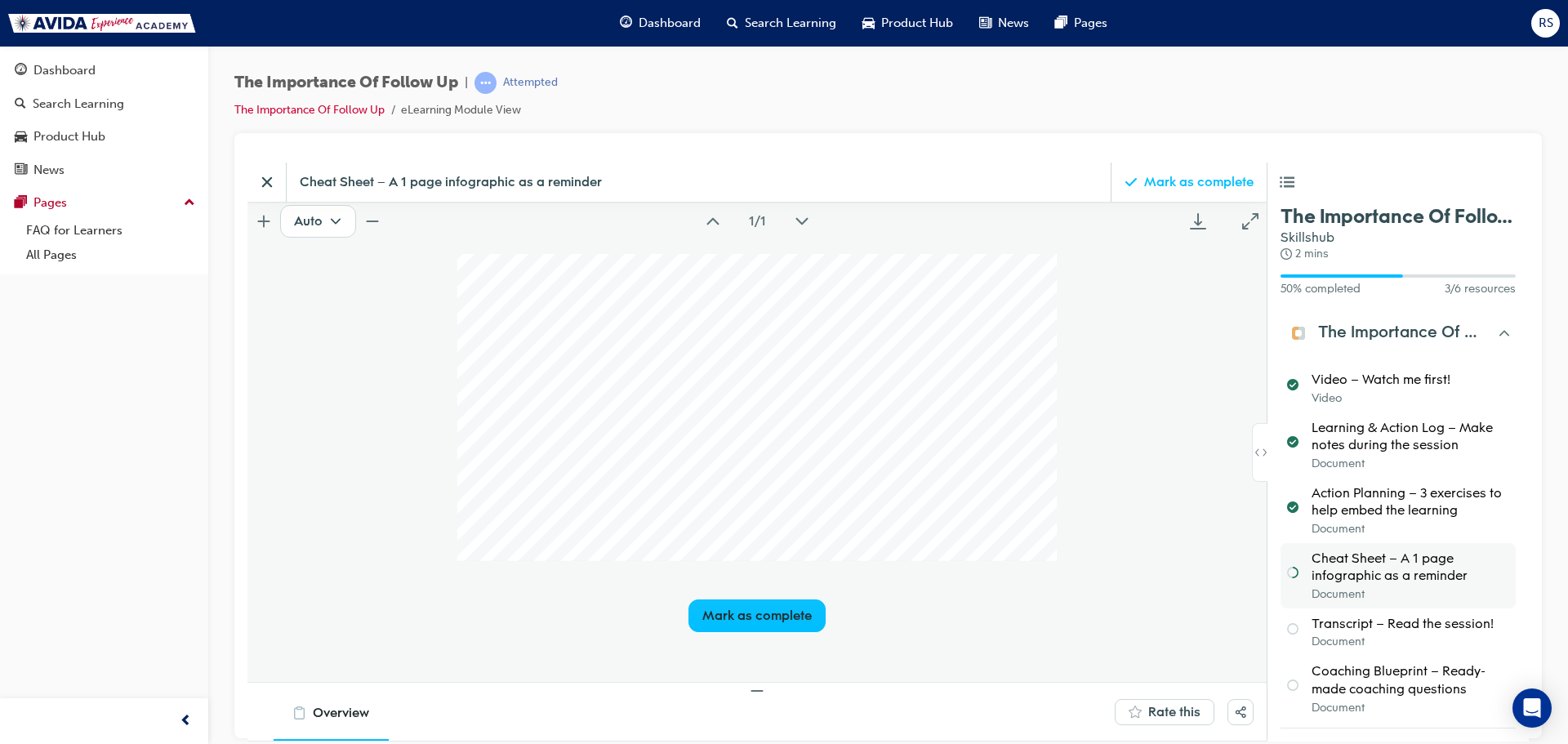
scroll to position [82, 0]
click at [726, 654] on div "Mark as complete" at bounding box center [757, 651] width 109 height 18
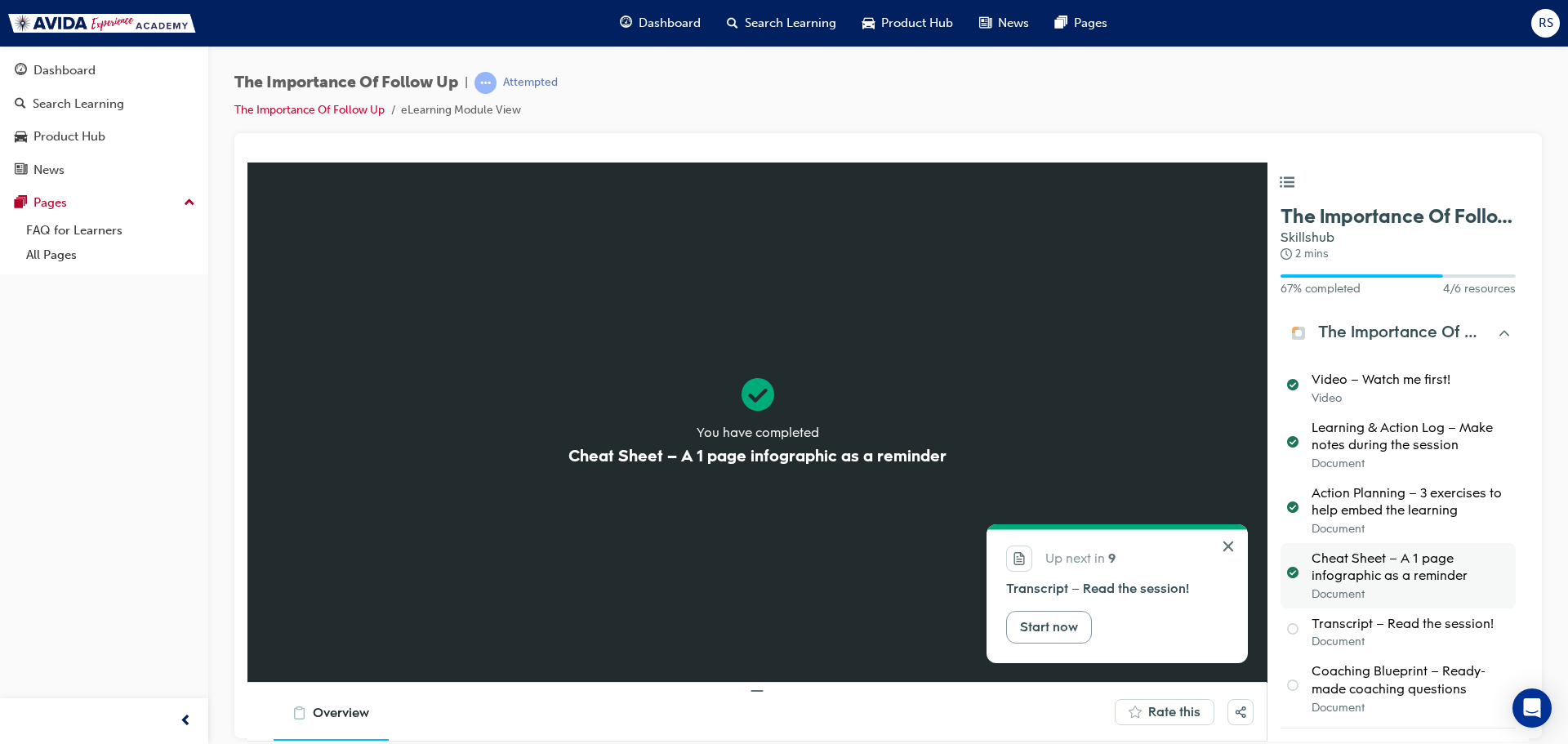
click at [1025, 621] on div "Start now" at bounding box center [1048, 627] width 58 height 18
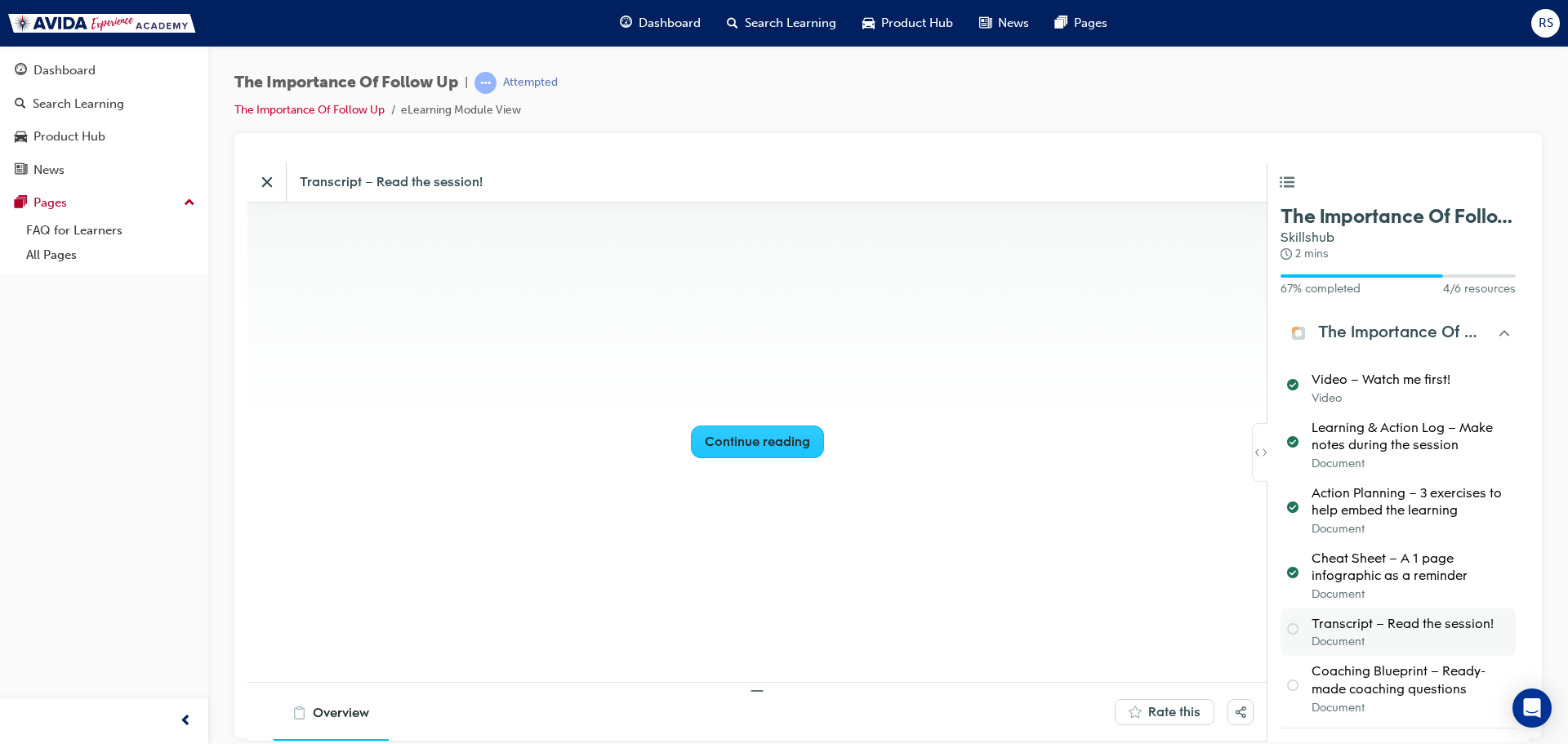
click at [744, 444] on div "Continue reading" at bounding box center [757, 441] width 106 height 18
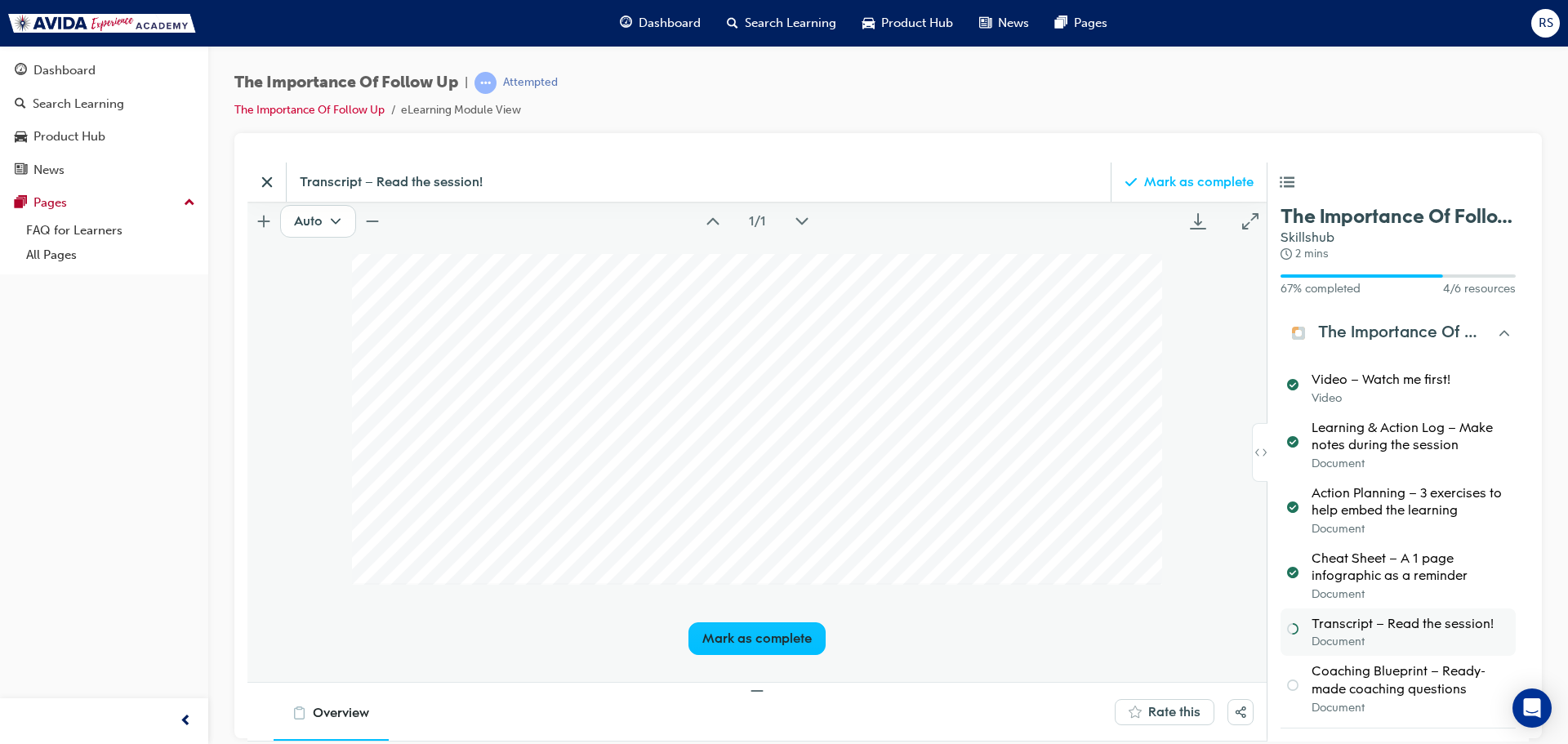
scroll to position [899, 0]
click at [721, 544] on button "Mark as complete" at bounding box center [757, 556] width 137 height 32
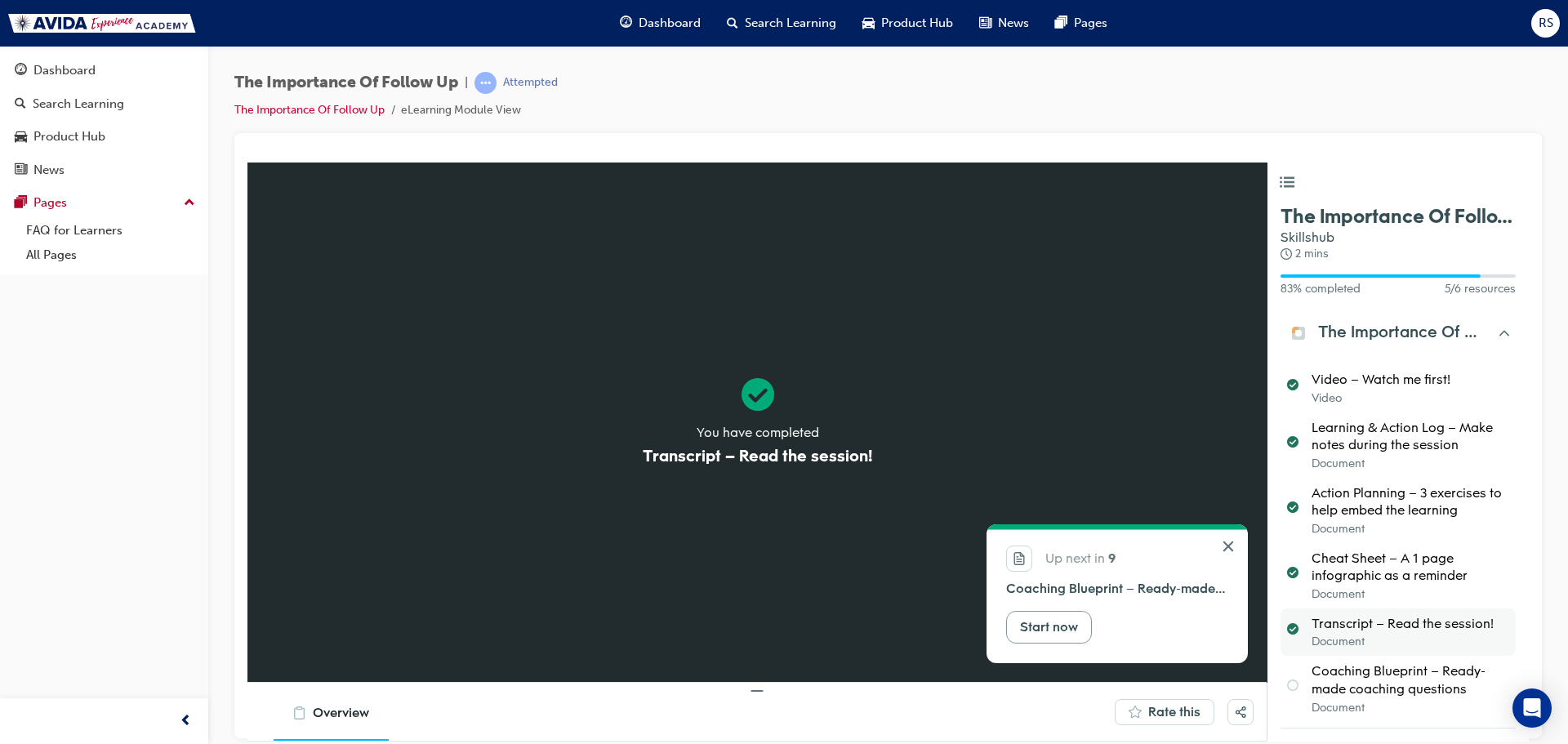
click at [1054, 629] on div "Start now" at bounding box center [1048, 627] width 58 height 18
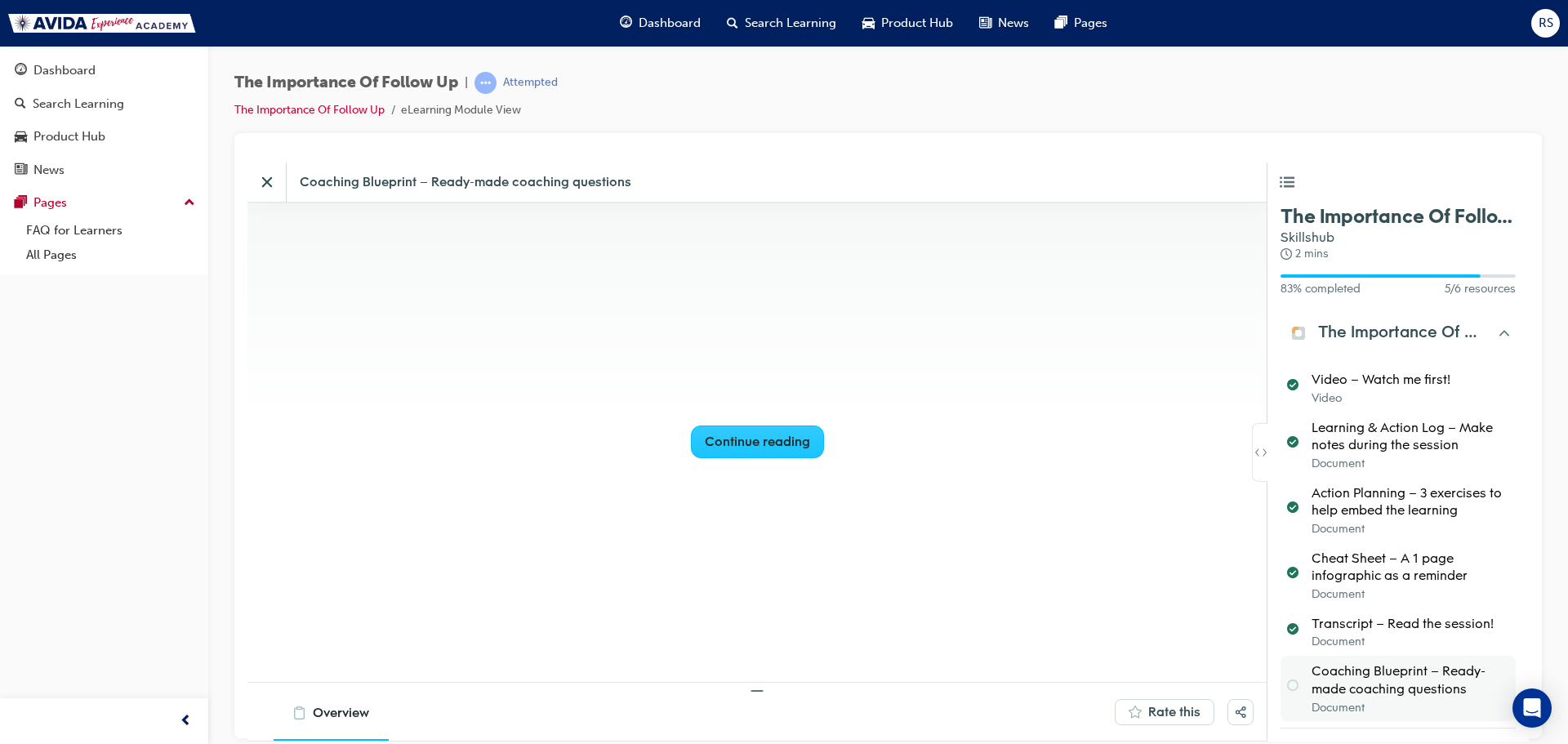
click at [712, 440] on div "Continue reading" at bounding box center [757, 441] width 106 height 18
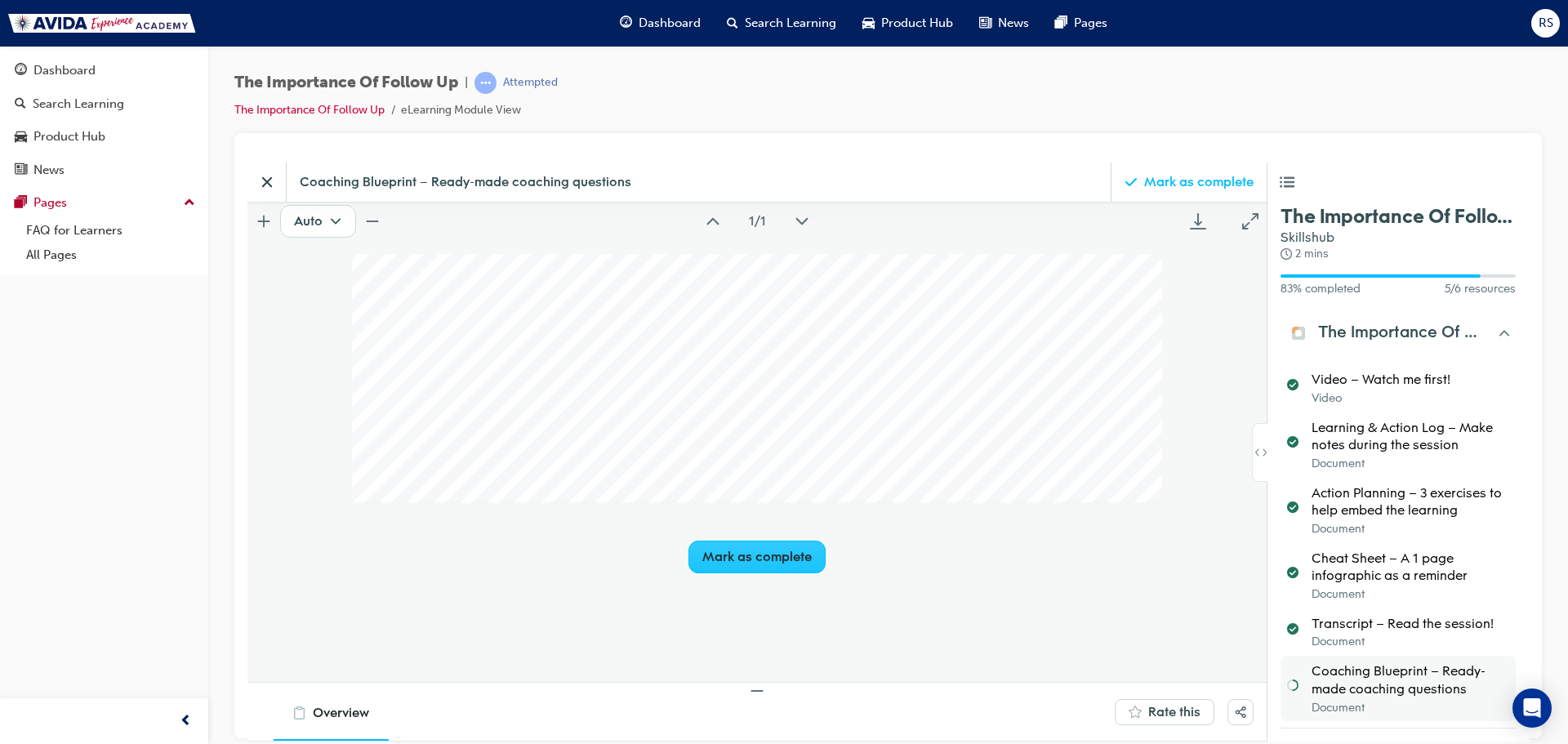
click at [796, 549] on div "Mark as complete" at bounding box center [757, 556] width 109 height 18
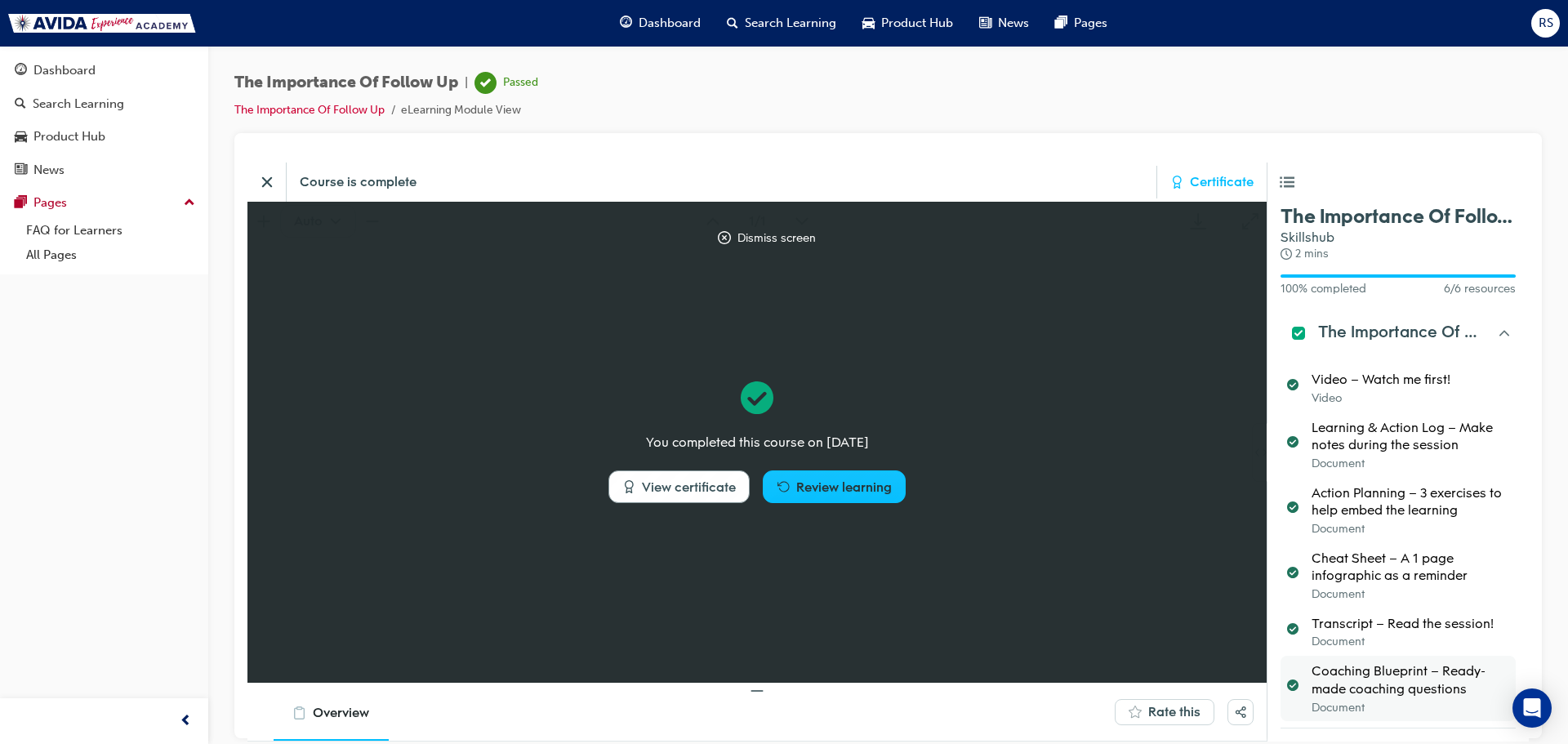
click at [670, 488] on div "View certificate" at bounding box center [688, 487] width 94 height 18
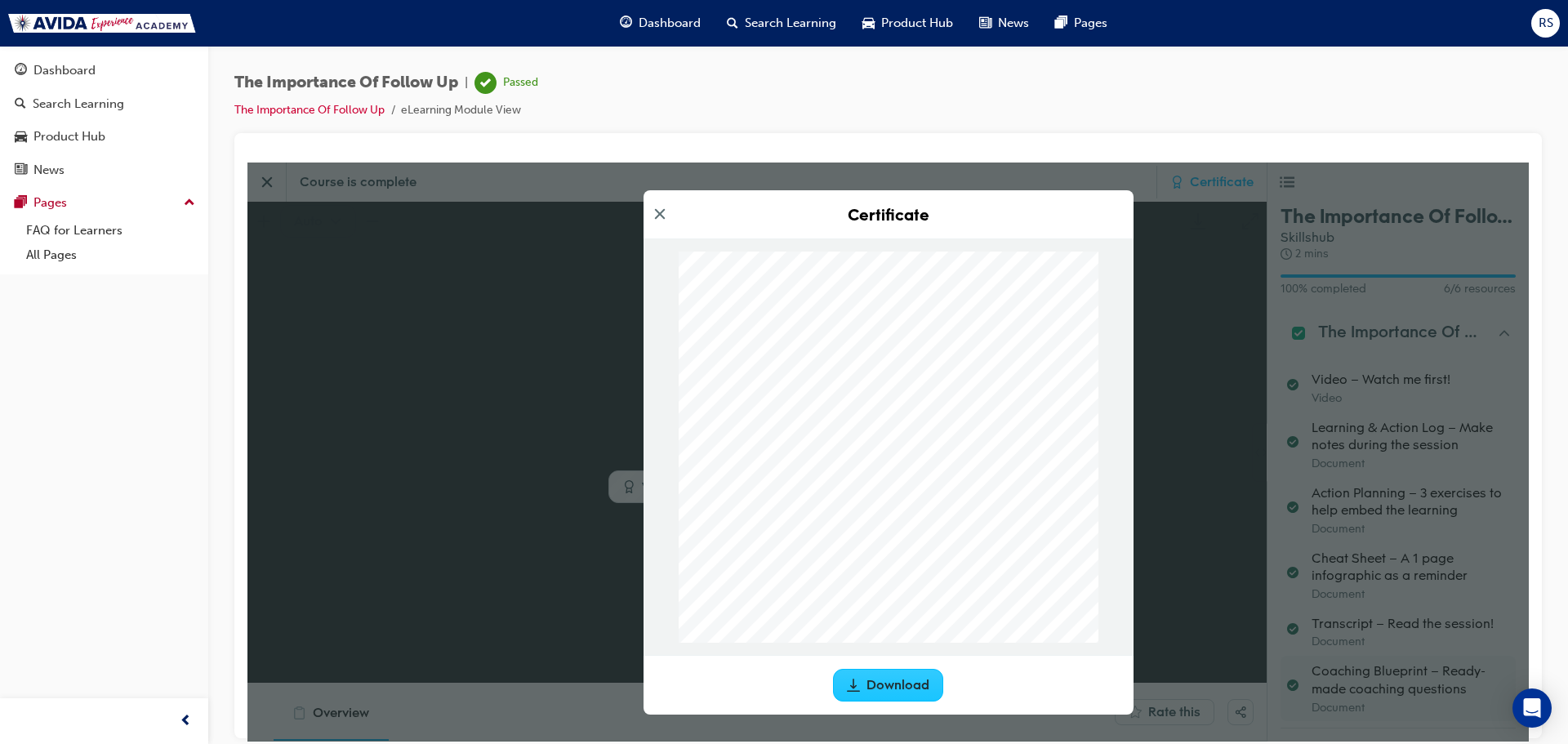
click at [907, 689] on div "Download" at bounding box center [898, 684] width 63 height 18
click at [664, 215] on icon "Close modal" at bounding box center [660, 212] width 16 height 16
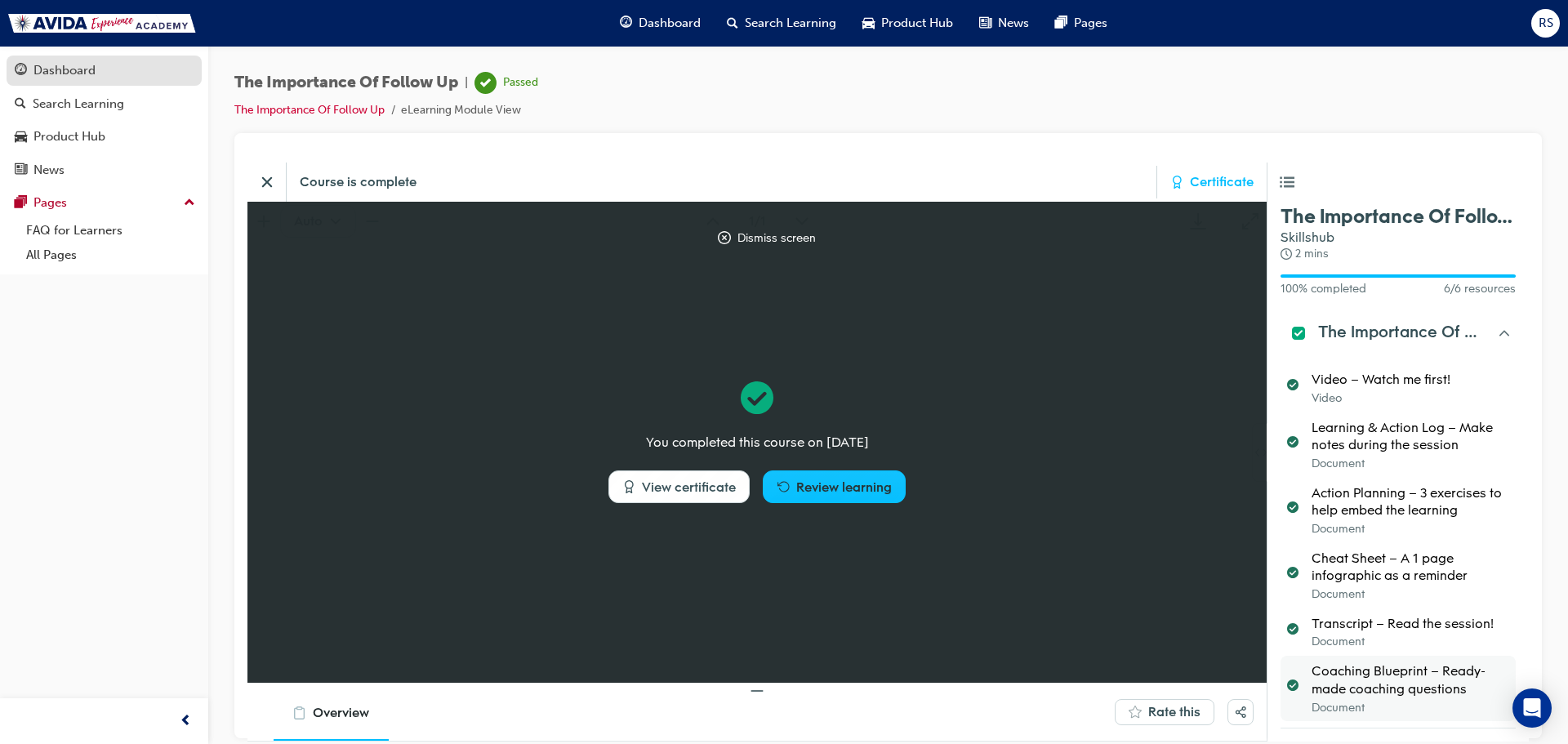
click at [75, 77] on div "Dashboard" at bounding box center [64, 70] width 62 height 19
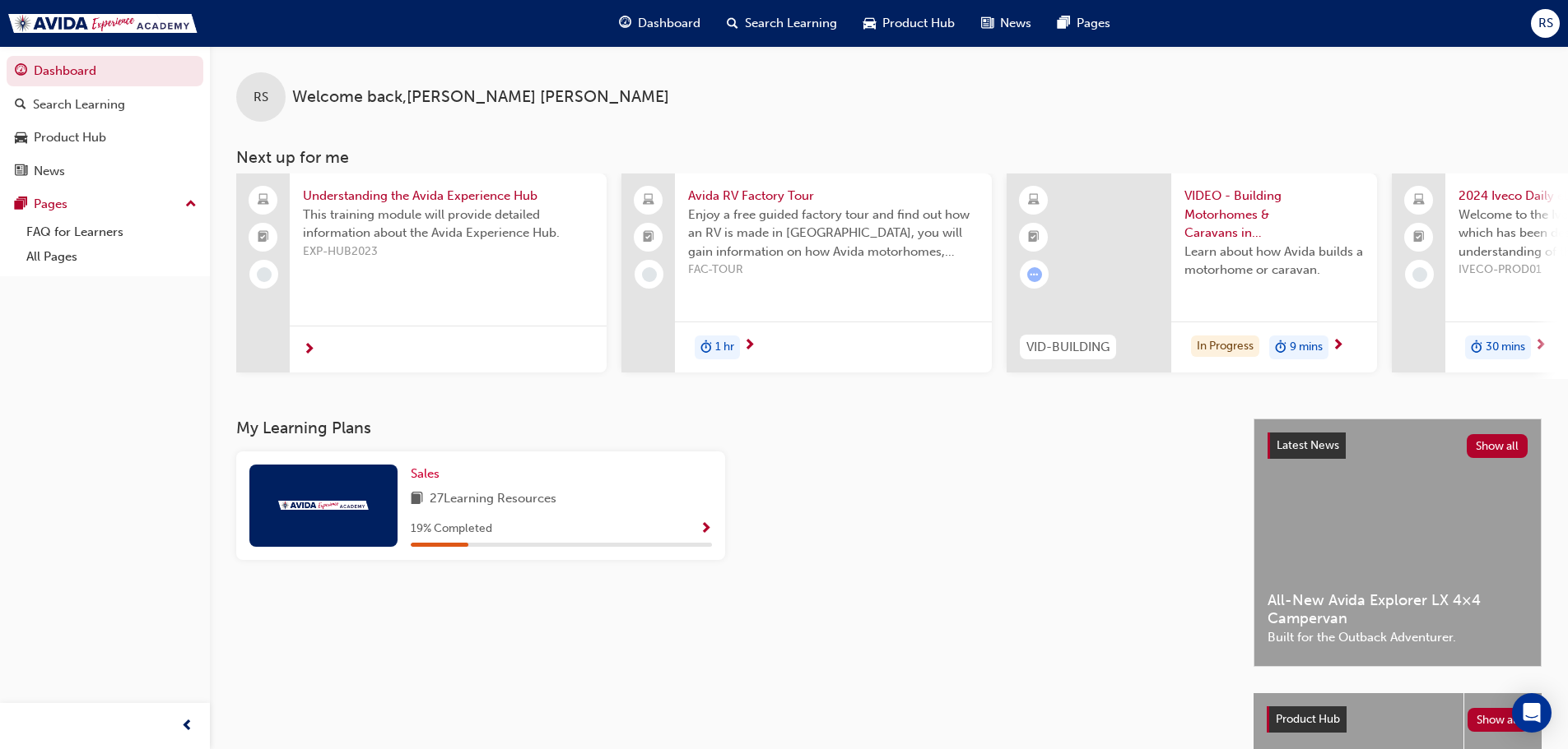
scroll to position [0, 977]
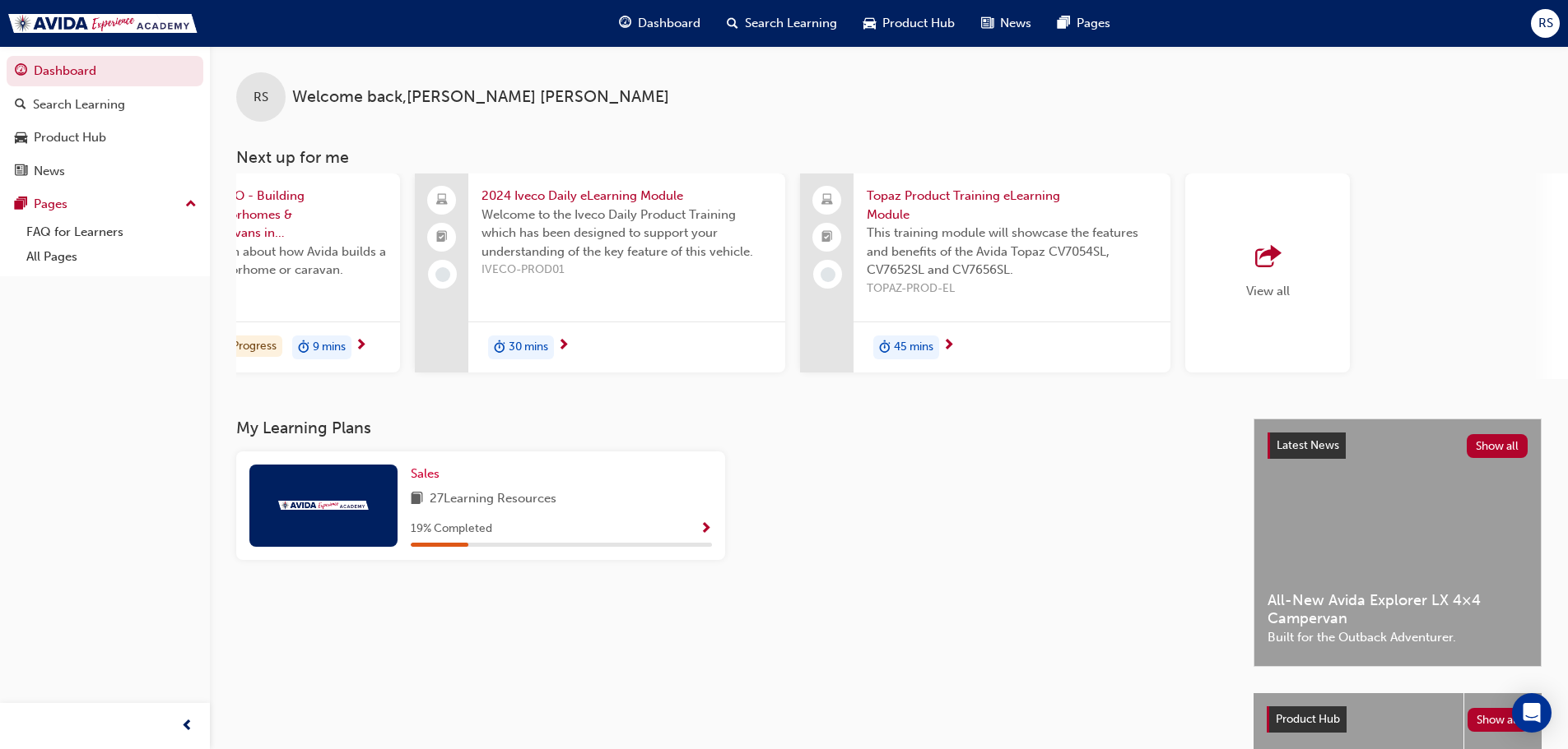
click at [1260, 290] on span "View all" at bounding box center [1268, 291] width 43 height 14
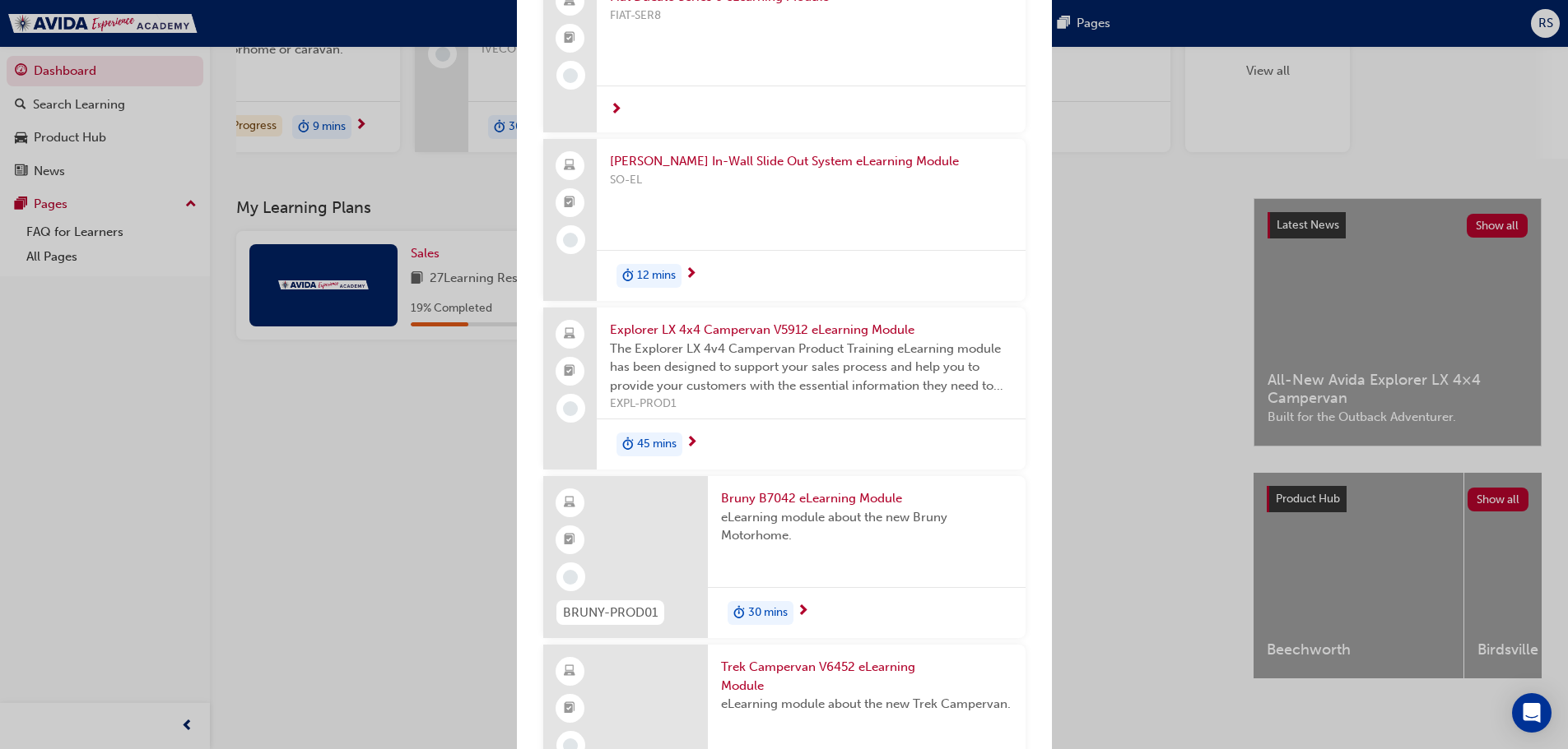
scroll to position [1917, 0]
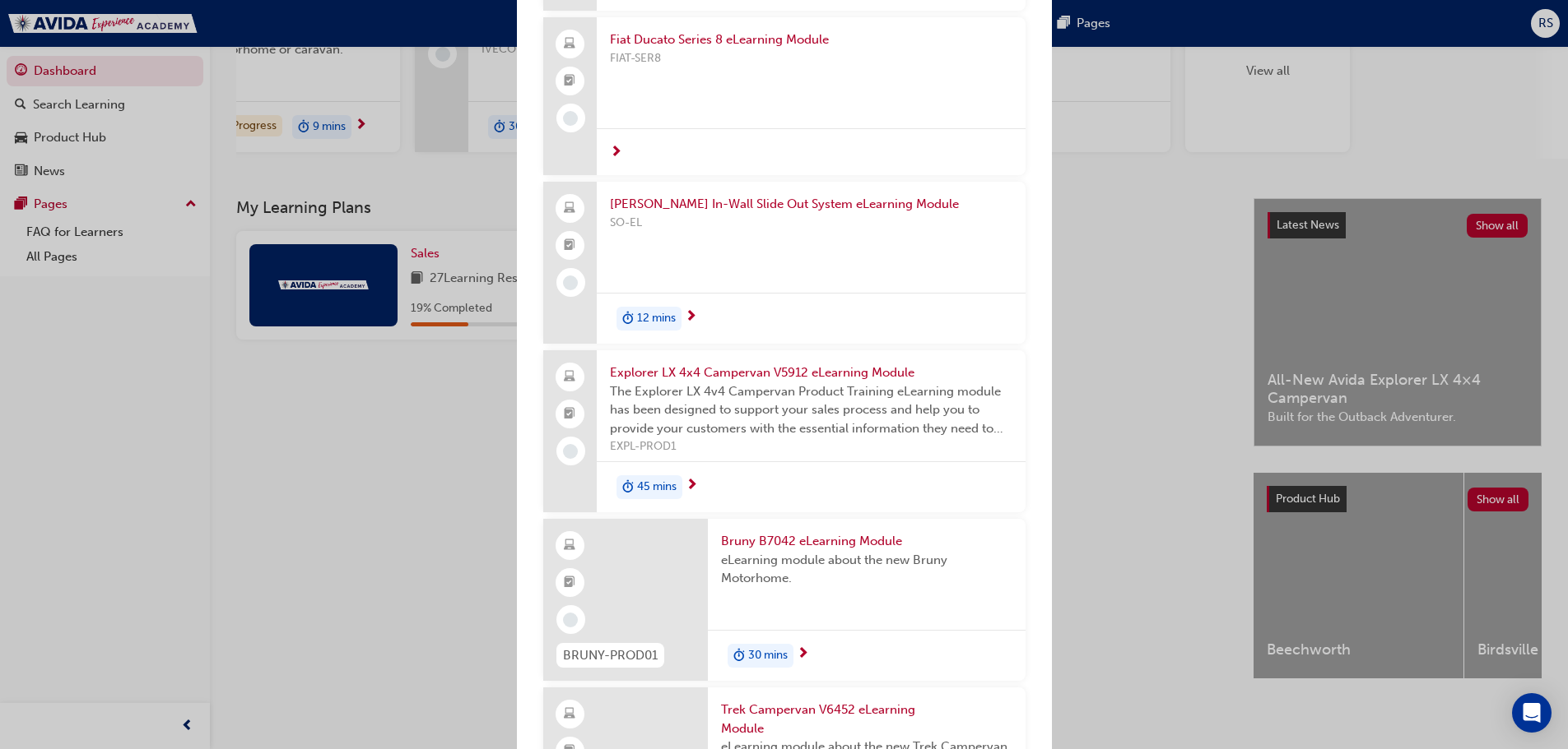
click at [653, 316] on span "12 mins" at bounding box center [656, 319] width 38 height 19
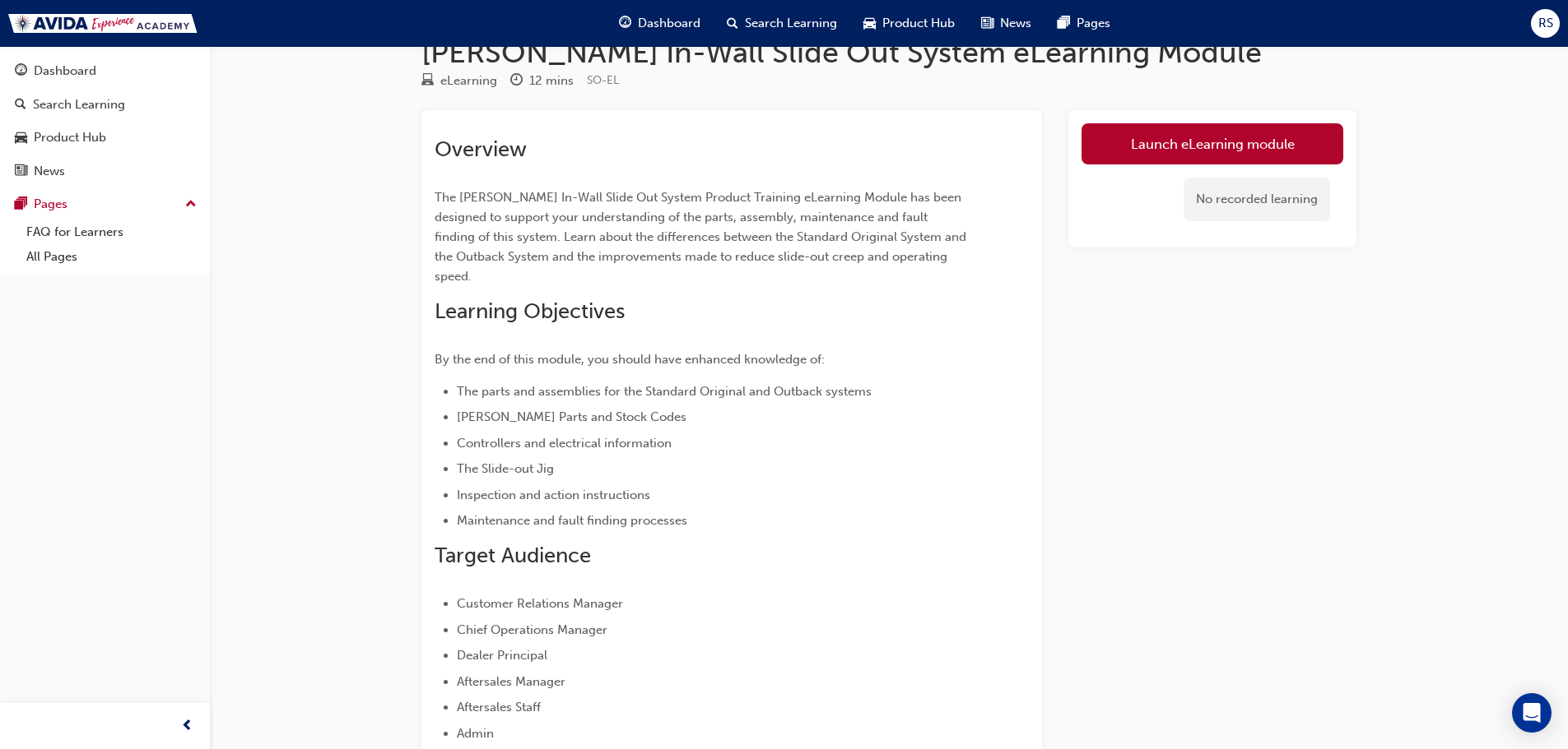
scroll to position [9, 0]
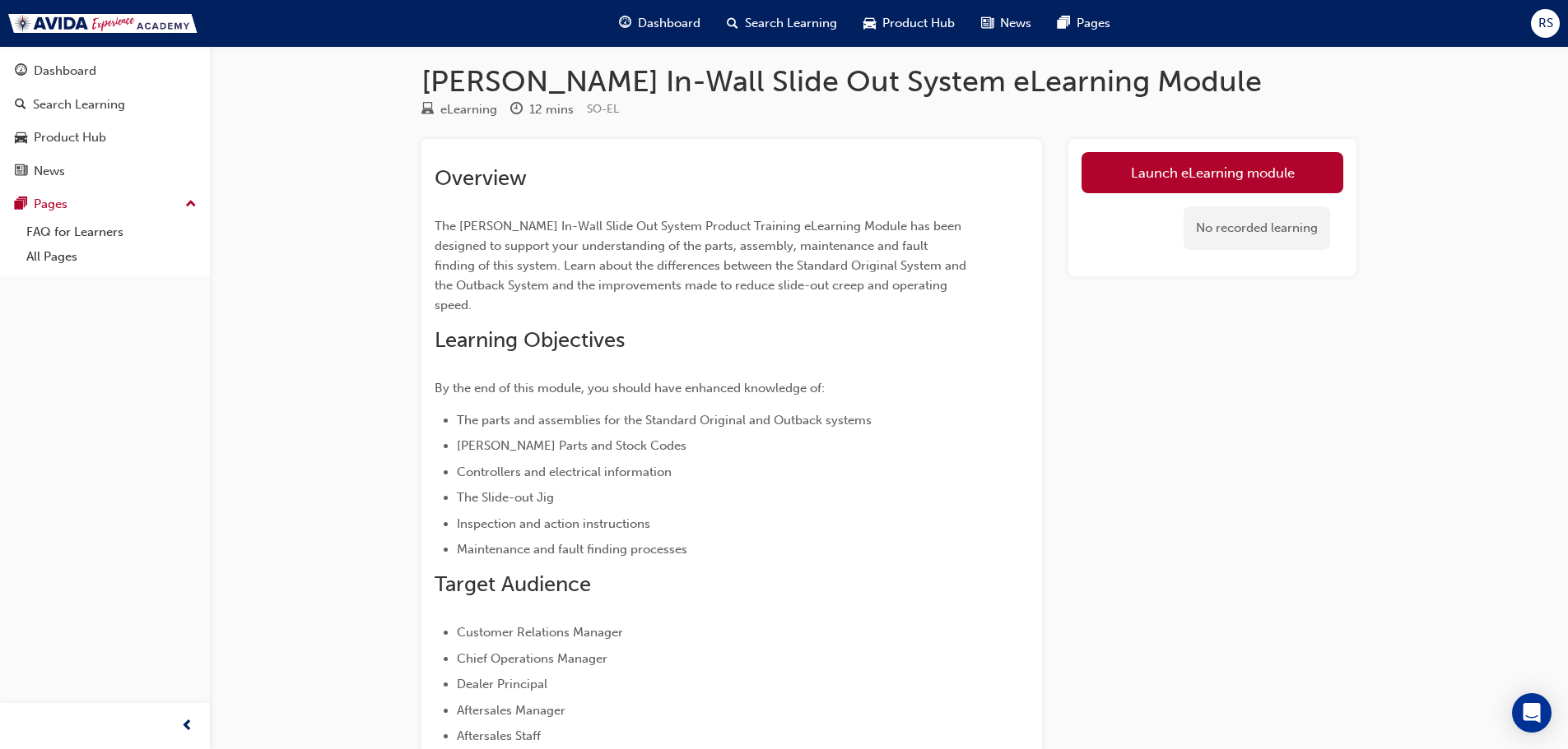
click at [1151, 171] on link "Launch eLearning module" at bounding box center [1212, 173] width 262 height 41
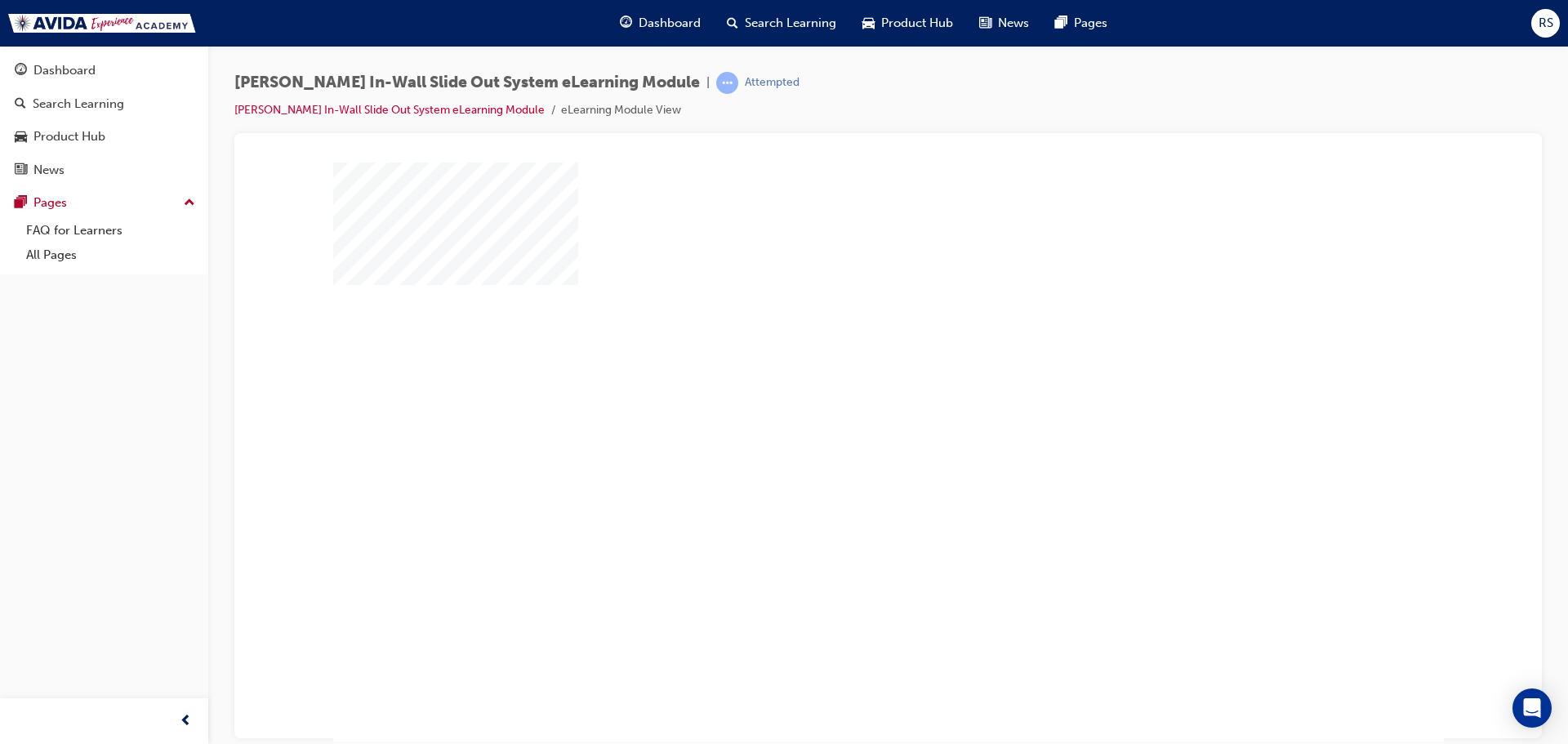
click at [842, 405] on div "play" at bounding box center [842, 405] width 0 height 0
